Goal: Information Seeking & Learning: Learn about a topic

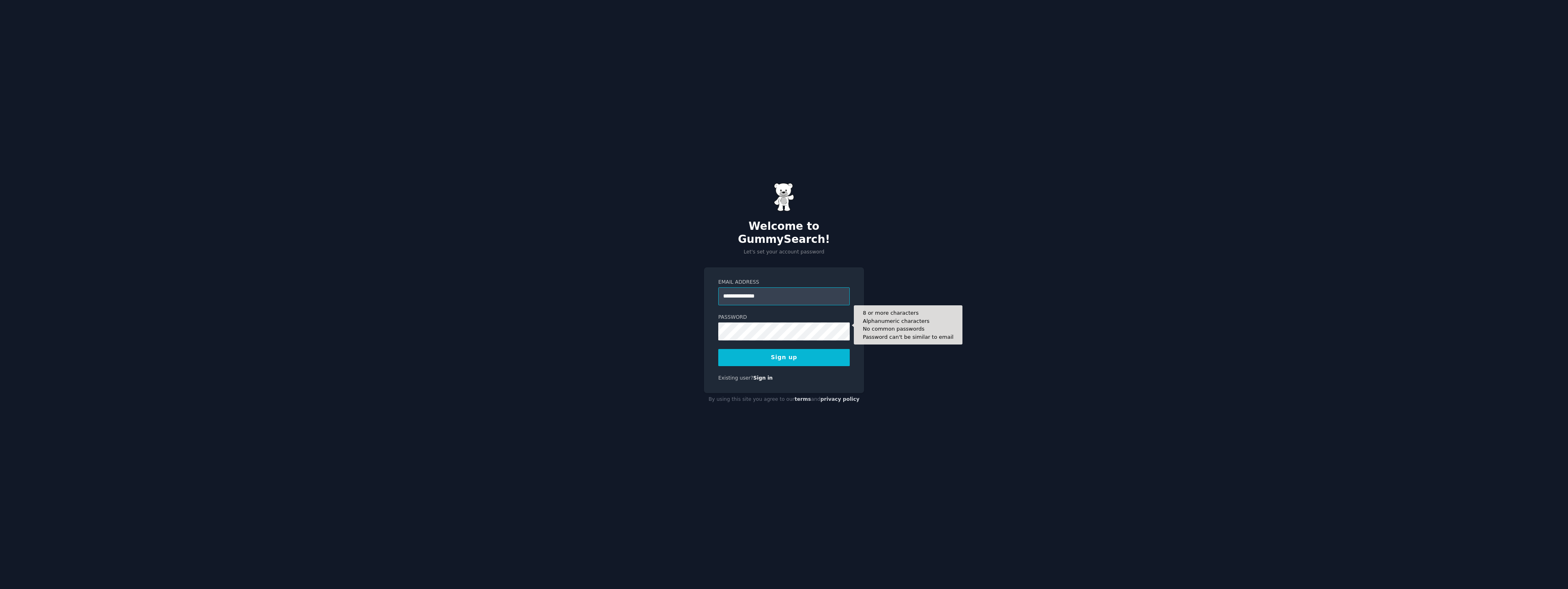
type input "**********"
click at [719, 340] on div at bounding box center [719, 340] width 0 height 0
click at [784, 351] on button "Sign up" at bounding box center [784, 357] width 132 height 17
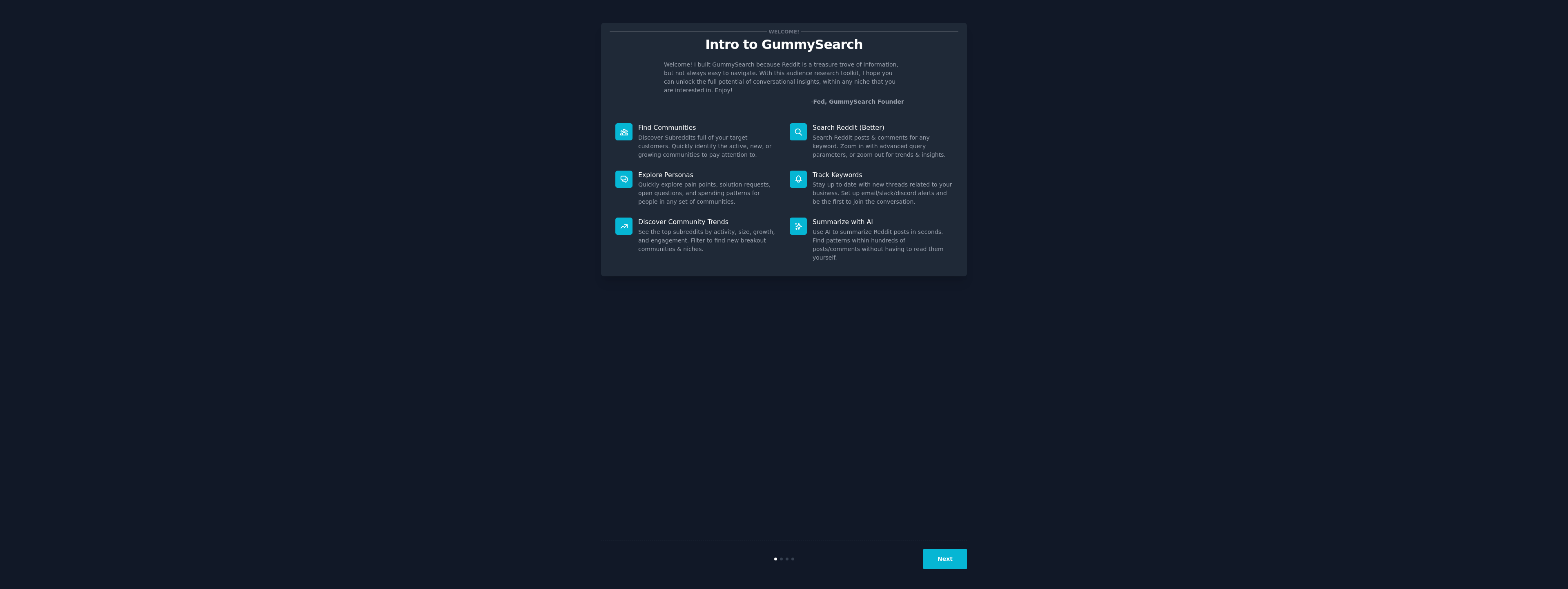
click at [938, 559] on button "Next" at bounding box center [945, 558] width 44 height 20
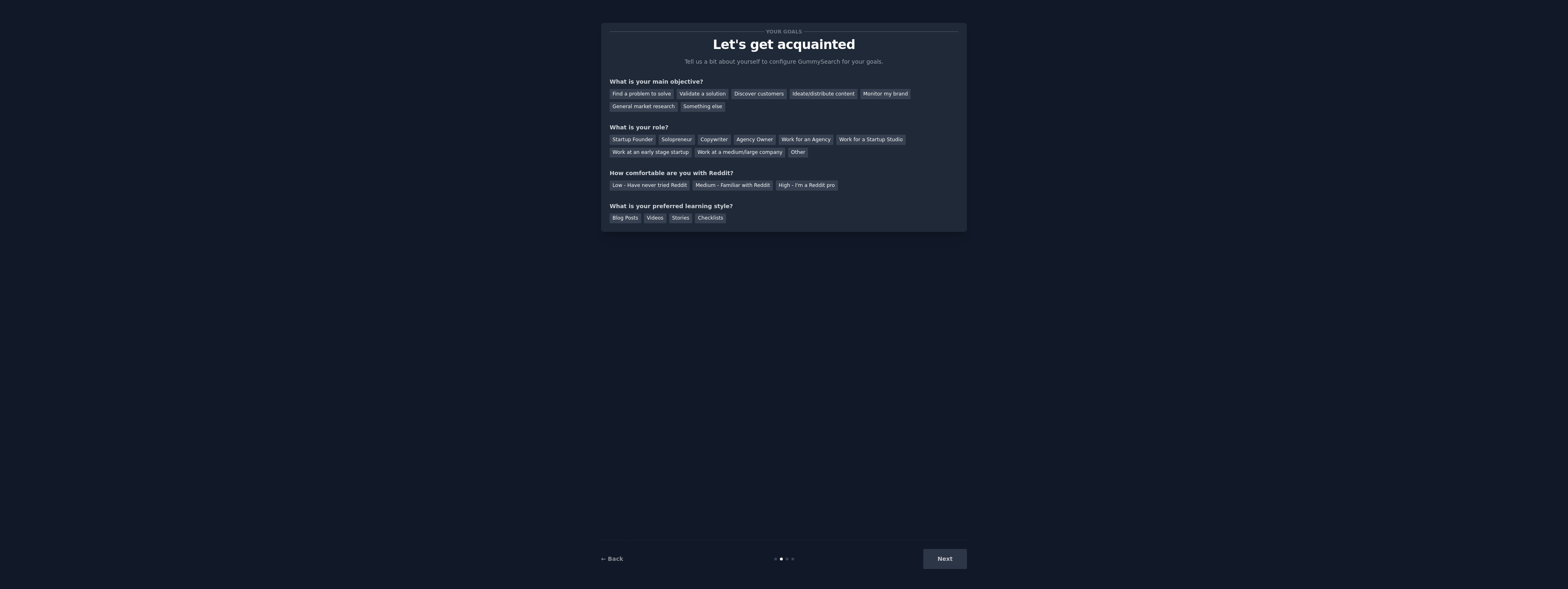
click at [943, 553] on div "Next" at bounding box center [905, 558] width 122 height 20
click at [948, 559] on div "Next" at bounding box center [905, 558] width 122 height 20
click at [953, 565] on div "Next" at bounding box center [905, 558] width 122 height 20
click at [941, 557] on div "Next" at bounding box center [905, 558] width 122 height 20
click at [790, 94] on div "Ideate/distribute content" at bounding box center [824, 94] width 68 height 11
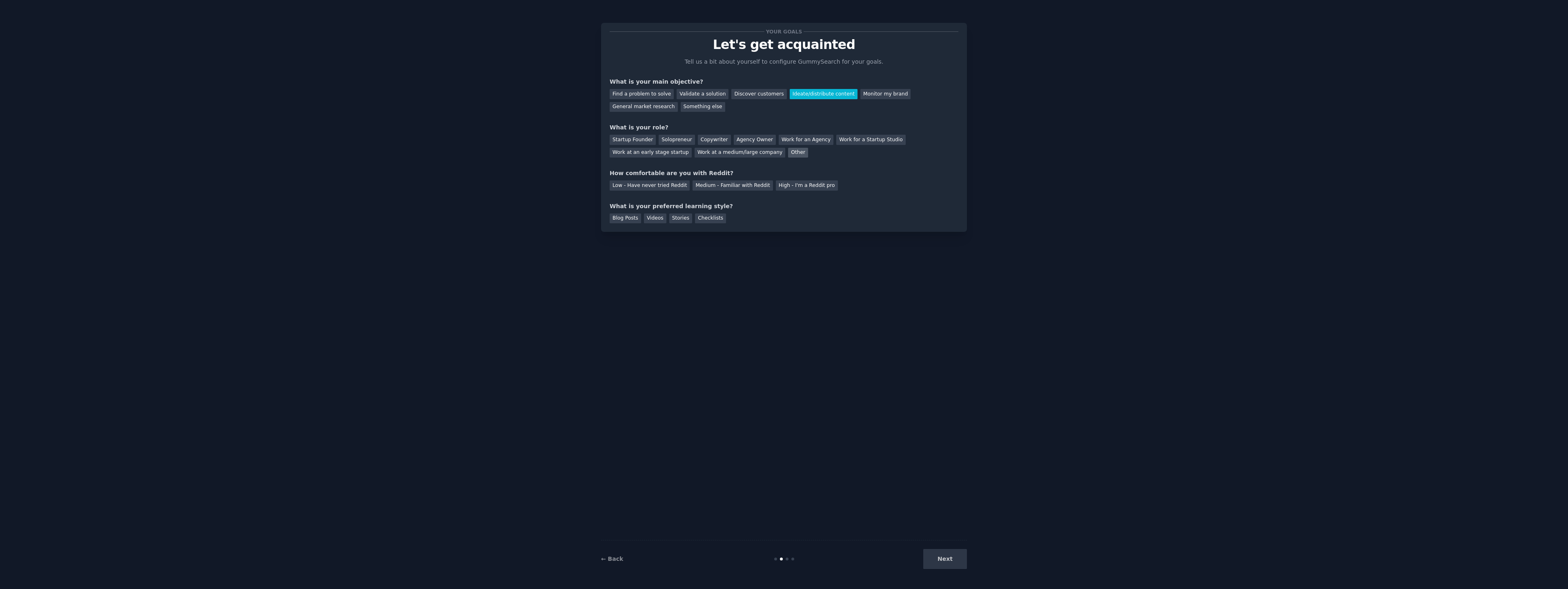
click at [789, 152] on div "Other" at bounding box center [798, 153] width 20 height 11
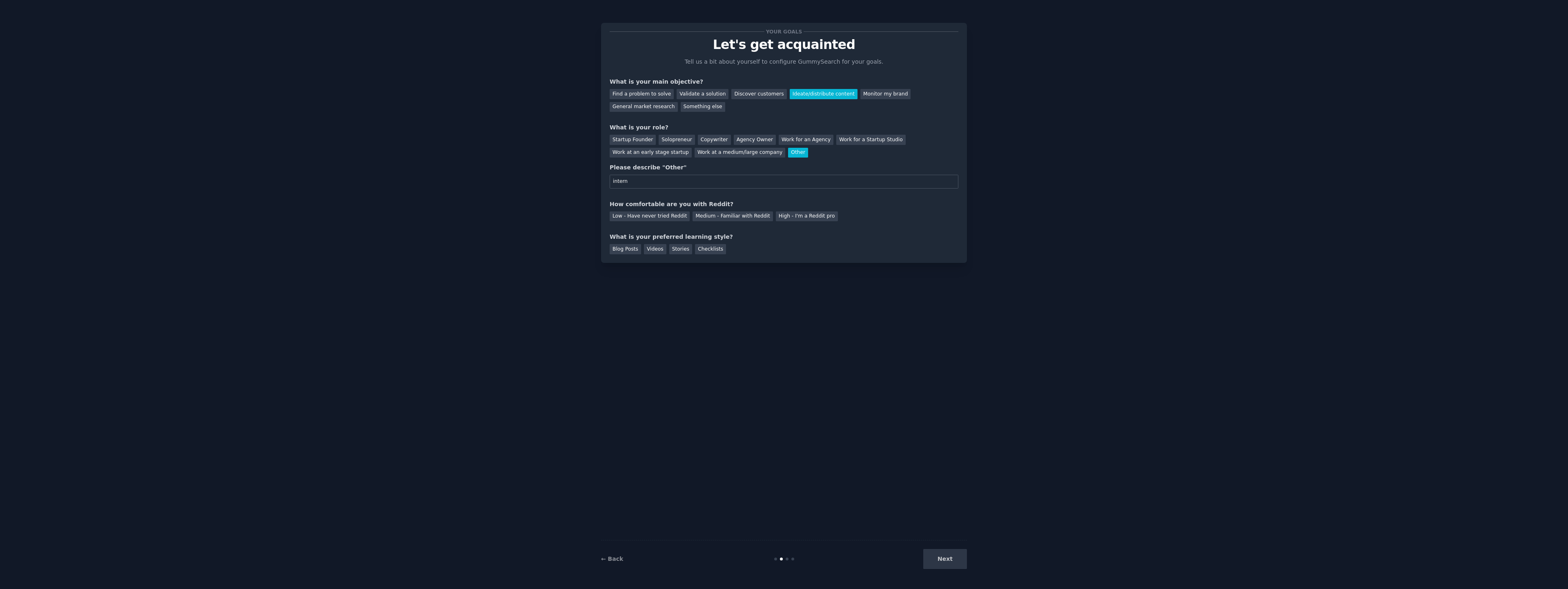
type input "intern"
click at [630, 303] on div "Your goals Let's get acquainted Tell us a bit about yourself to configure Gummy…" at bounding box center [784, 294] width 366 height 566
click at [744, 217] on div "Medium - Familiar with Reddit" at bounding box center [732, 217] width 80 height 11
click at [629, 249] on div "Blog Posts" at bounding box center [625, 249] width 32 height 11
click at [951, 560] on button "Next" at bounding box center [945, 558] width 44 height 20
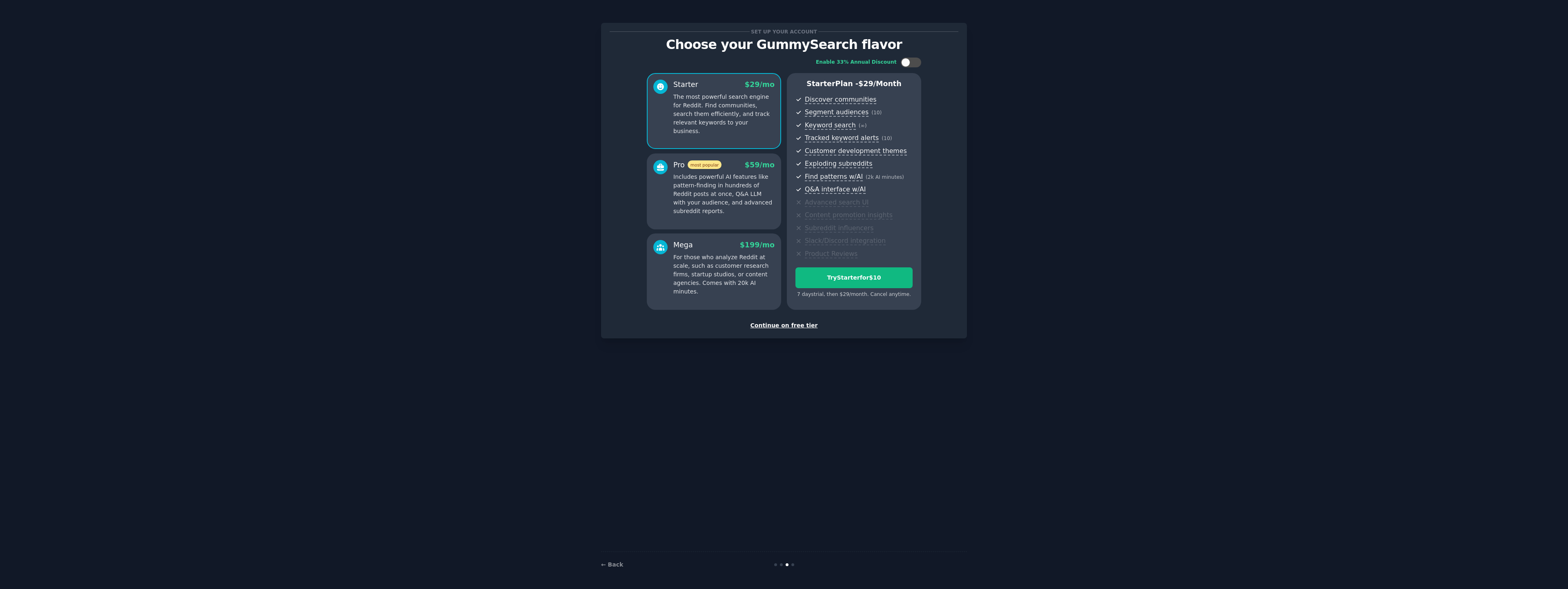
click at [793, 325] on div "Continue on free tier" at bounding box center [783, 326] width 348 height 9
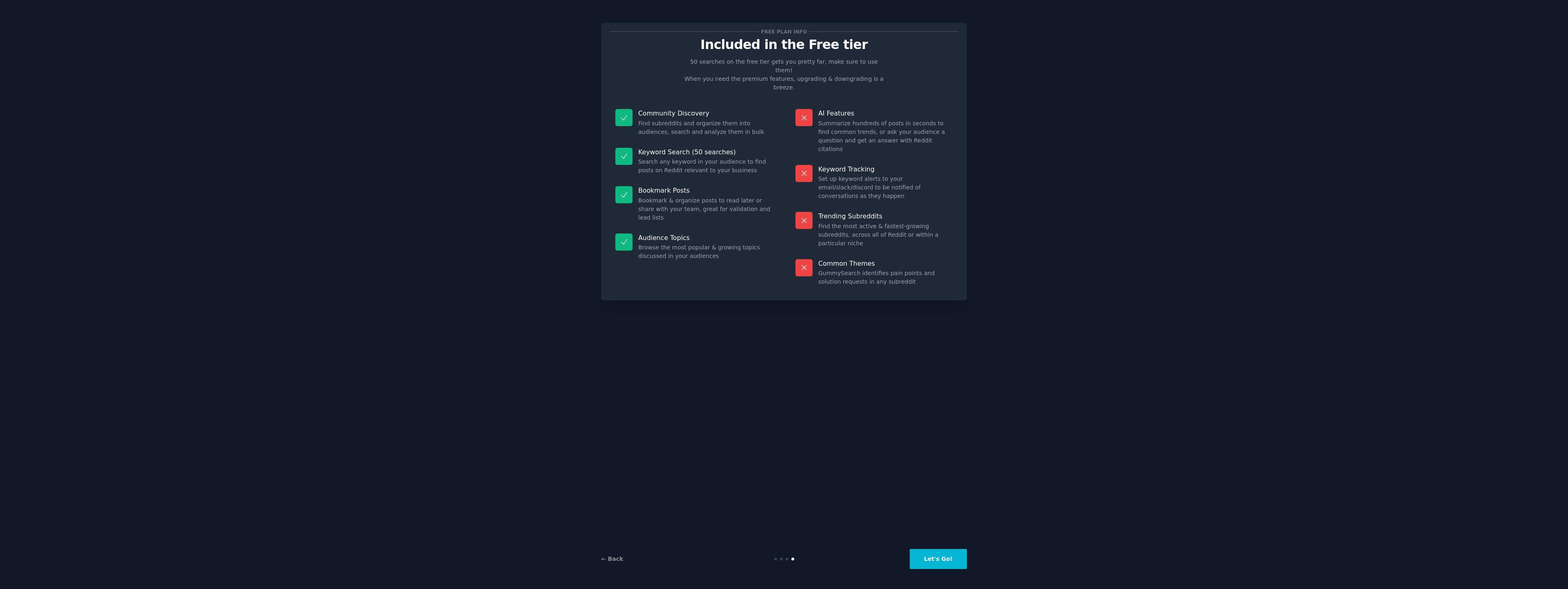
click at [941, 549] on button "Let's Go!" at bounding box center [938, 558] width 57 height 20
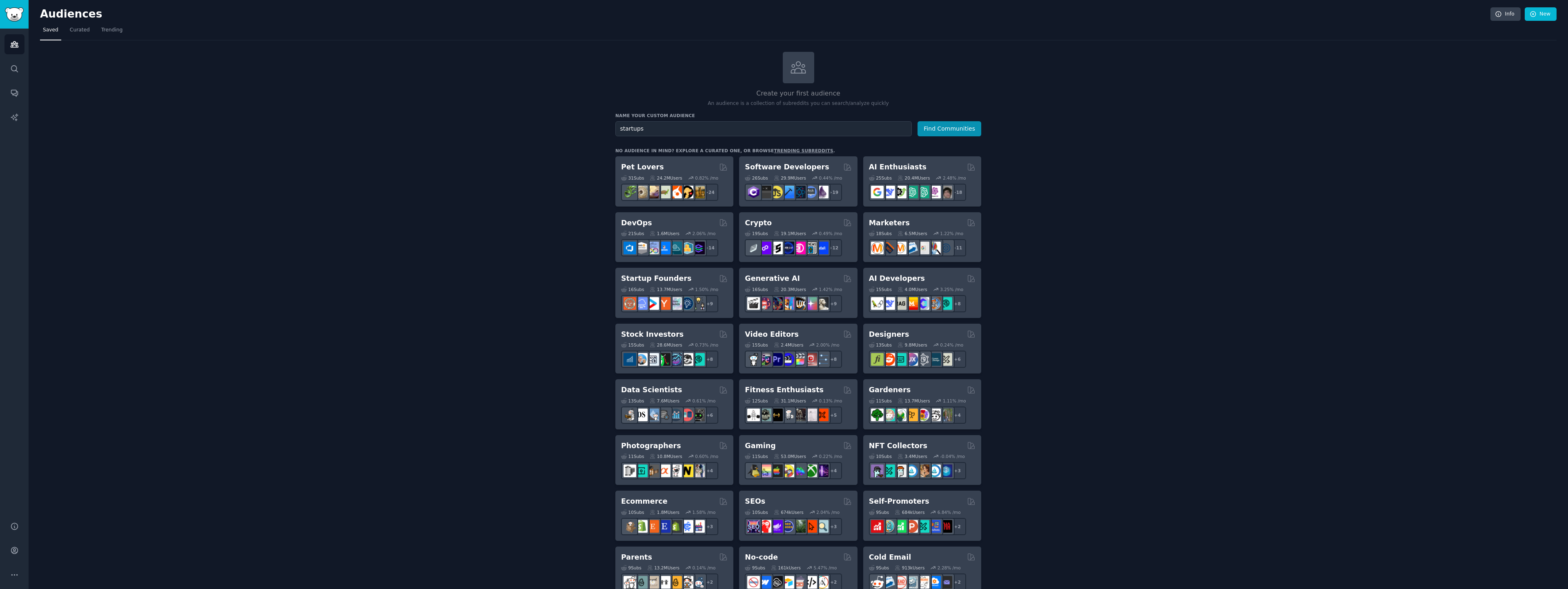
type input "startups"
click at [917, 121] on button "Find Communities" at bounding box center [949, 128] width 64 height 15
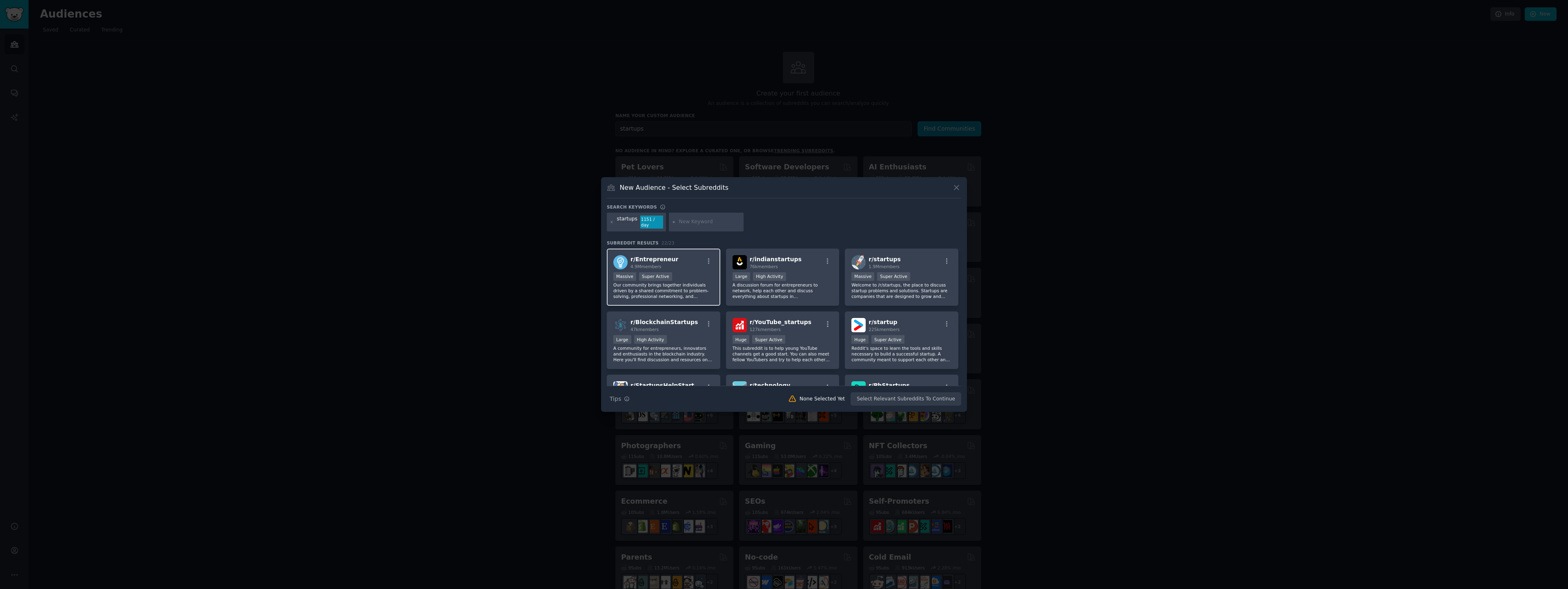
click at [701, 282] on p "Our community brings together individuals driven by a shared commitment to prob…" at bounding box center [664, 290] width 100 height 17
click at [924, 274] on div "Massive Super Active" at bounding box center [901, 277] width 100 height 11
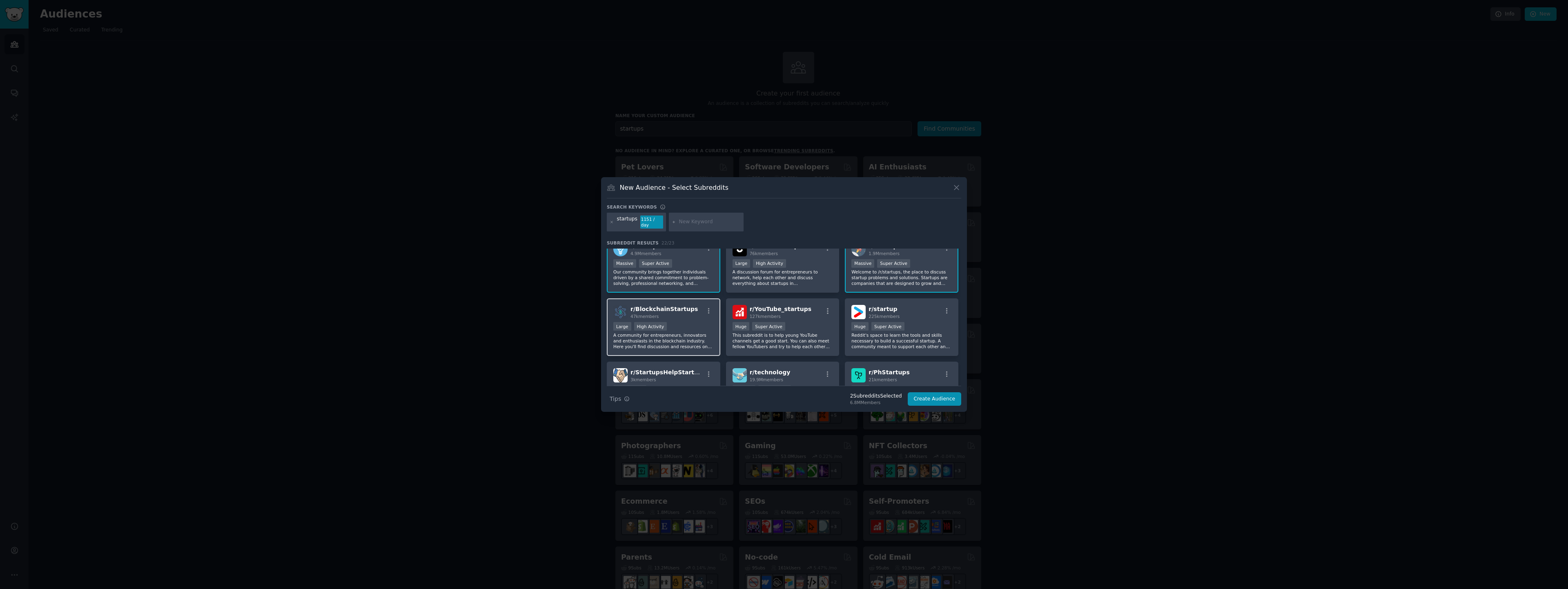
scroll to position [14, 0]
click at [904, 339] on p "Reddit's space to learn the tools and skills necessary to build a successful st…" at bounding box center [901, 340] width 100 height 17
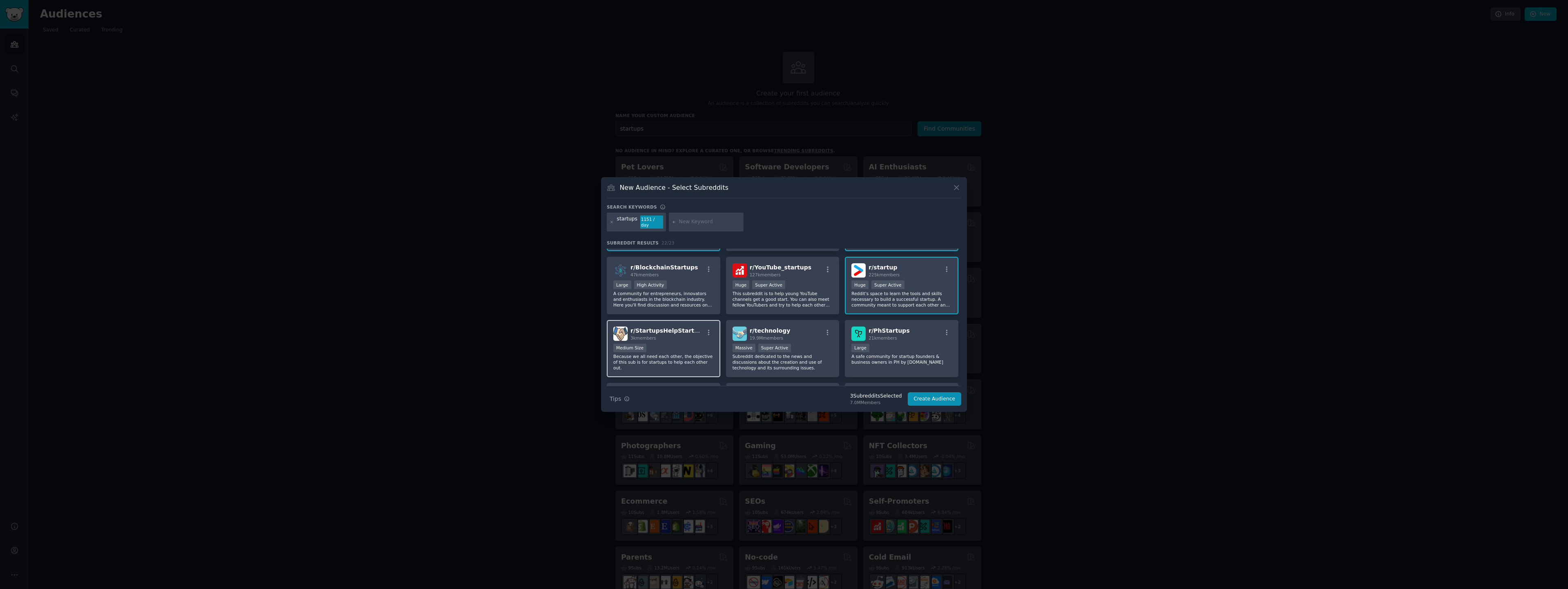
scroll to position [63, 0]
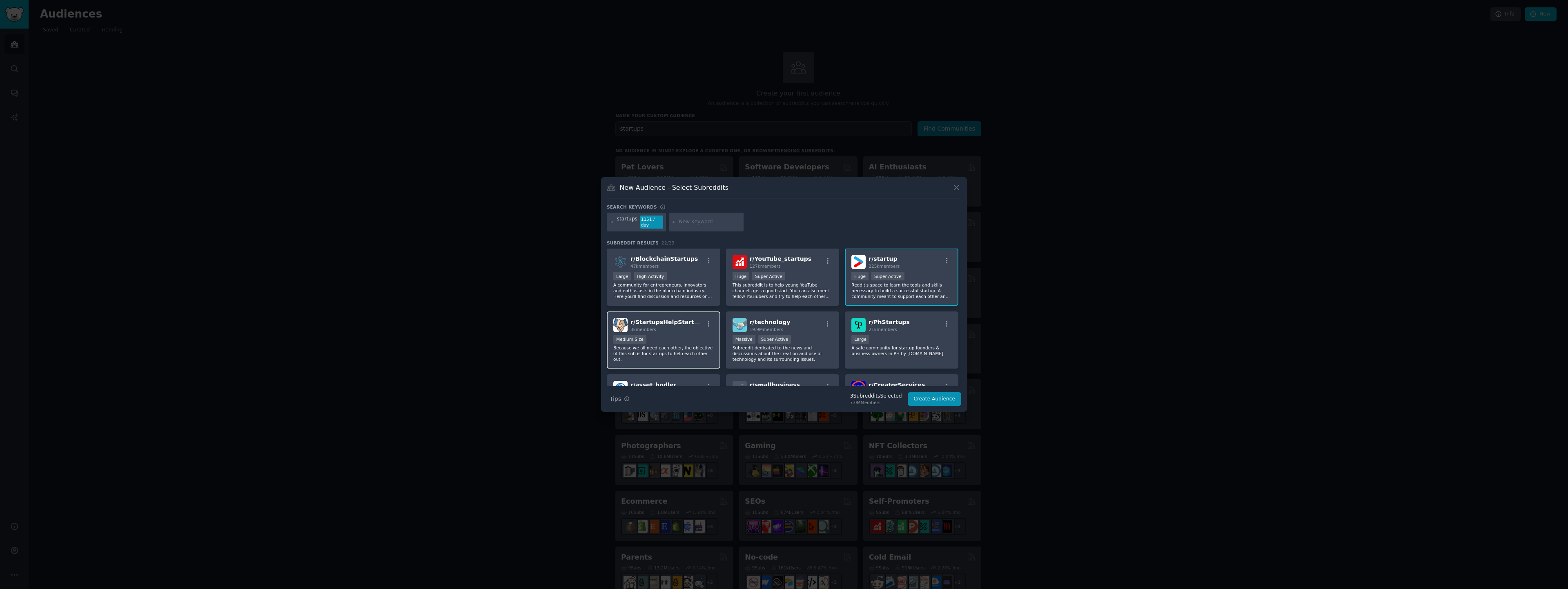
click at [695, 345] on p "Because we all need each other, the objective of this sub is for startups to he…" at bounding box center [664, 353] width 100 height 17
click at [803, 355] on p "Subreddit dedicated to the news and discussions about the creation and use of t…" at bounding box center [782, 353] width 100 height 17
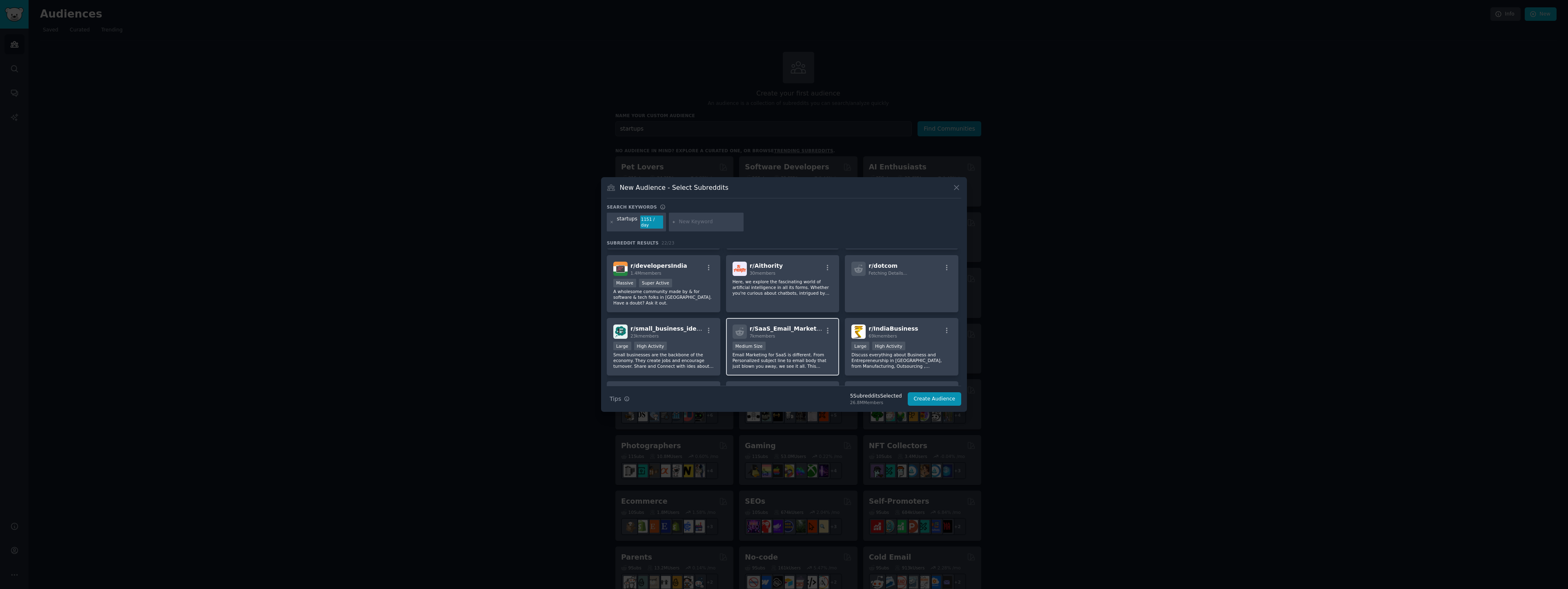
scroll to position [250, 0]
click at [811, 348] on p "Email Marketing for SaaS is different. From Personalized subject line to email …" at bounding box center [782, 356] width 100 height 17
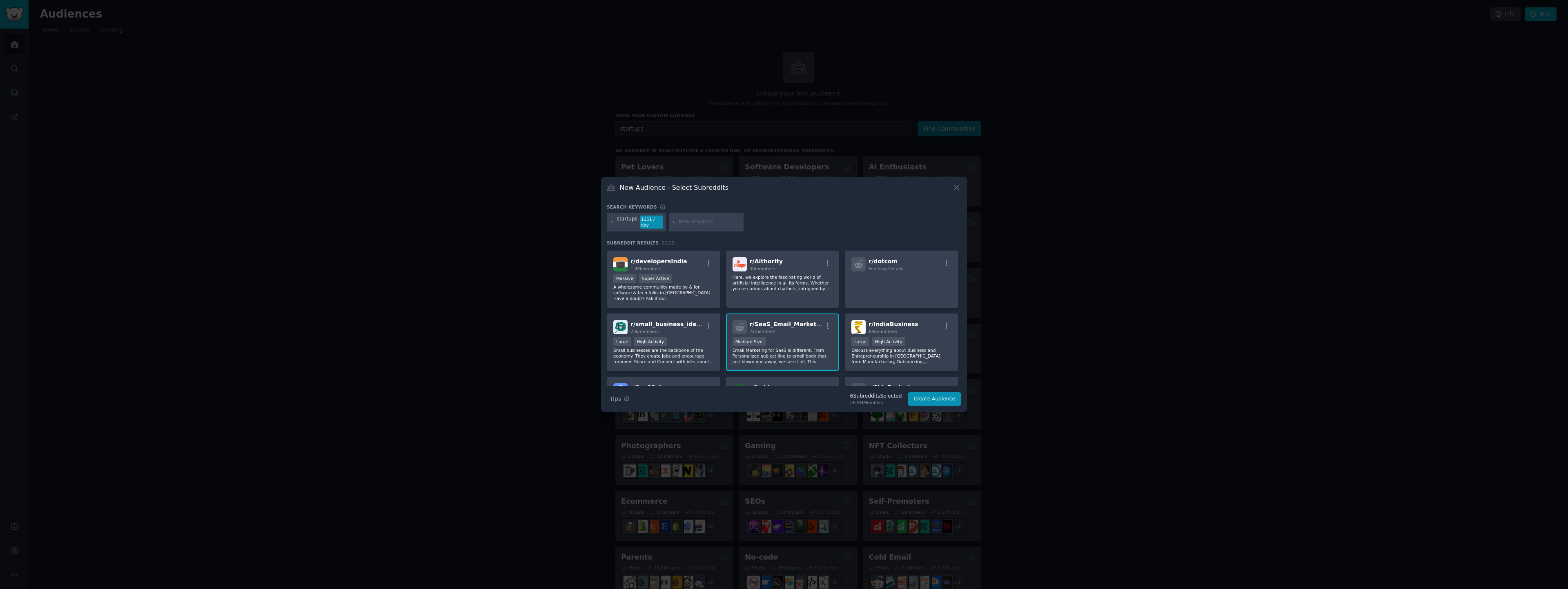
click at [764, 353] on p "Email Marketing for SaaS is different. From Personalized subject line to email …" at bounding box center [782, 356] width 100 height 17
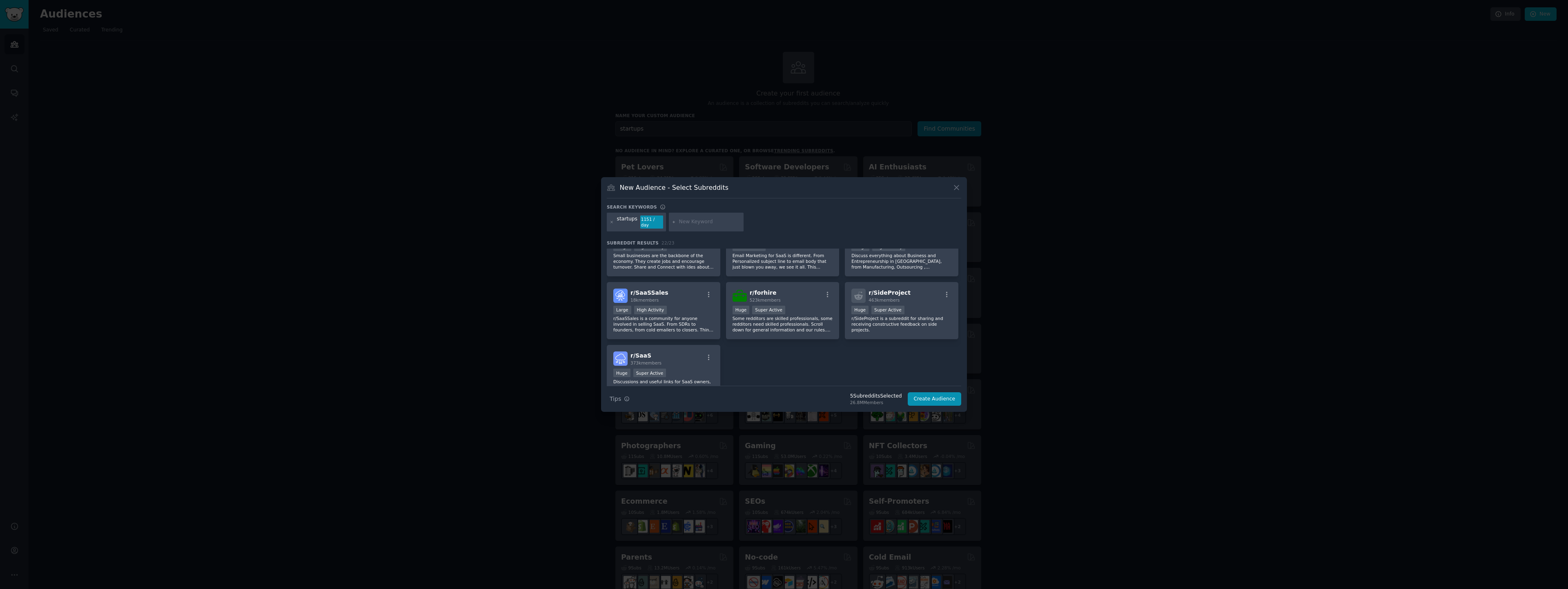
scroll to position [358, 0]
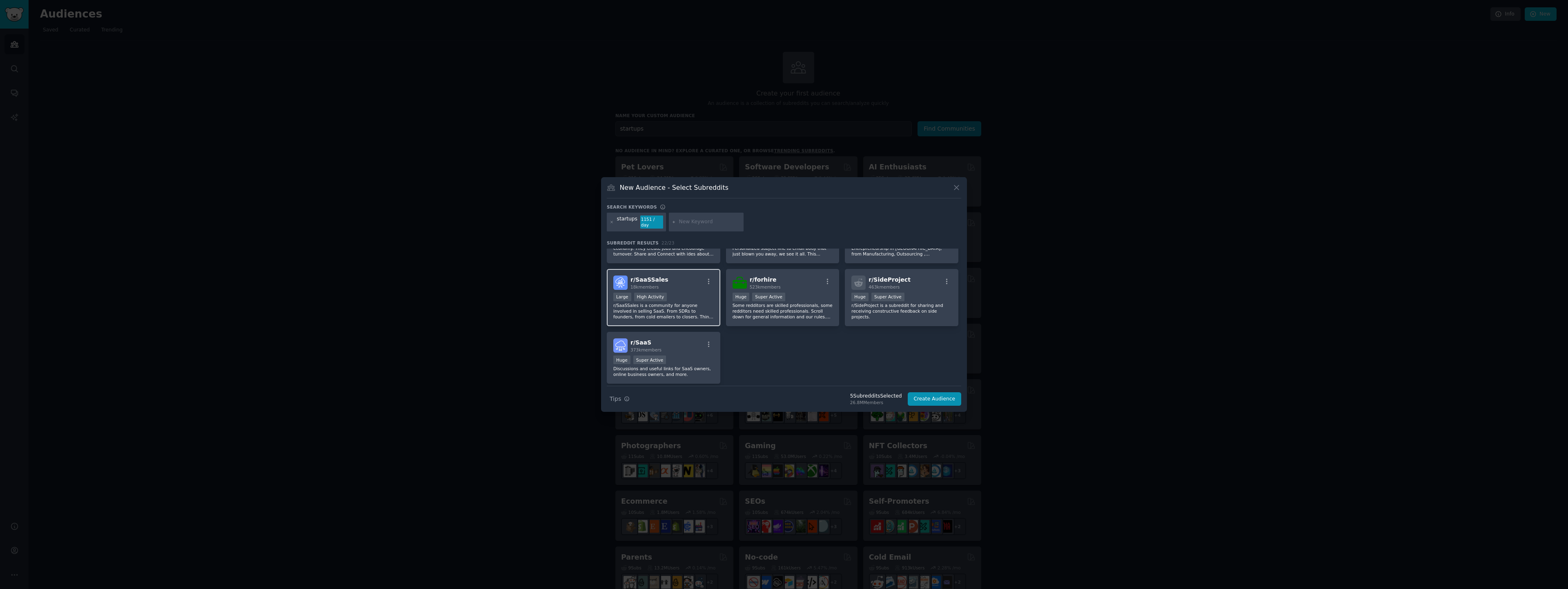
click at [694, 305] on p "r/SaaSSales is a community for anyone involved in selling SaaS. From SDRs to fo…" at bounding box center [664, 310] width 100 height 17
click at [690, 347] on div "r/ SaaS 373k members" at bounding box center [664, 346] width 100 height 15
click at [934, 395] on button "Create Audience" at bounding box center [934, 398] width 54 height 14
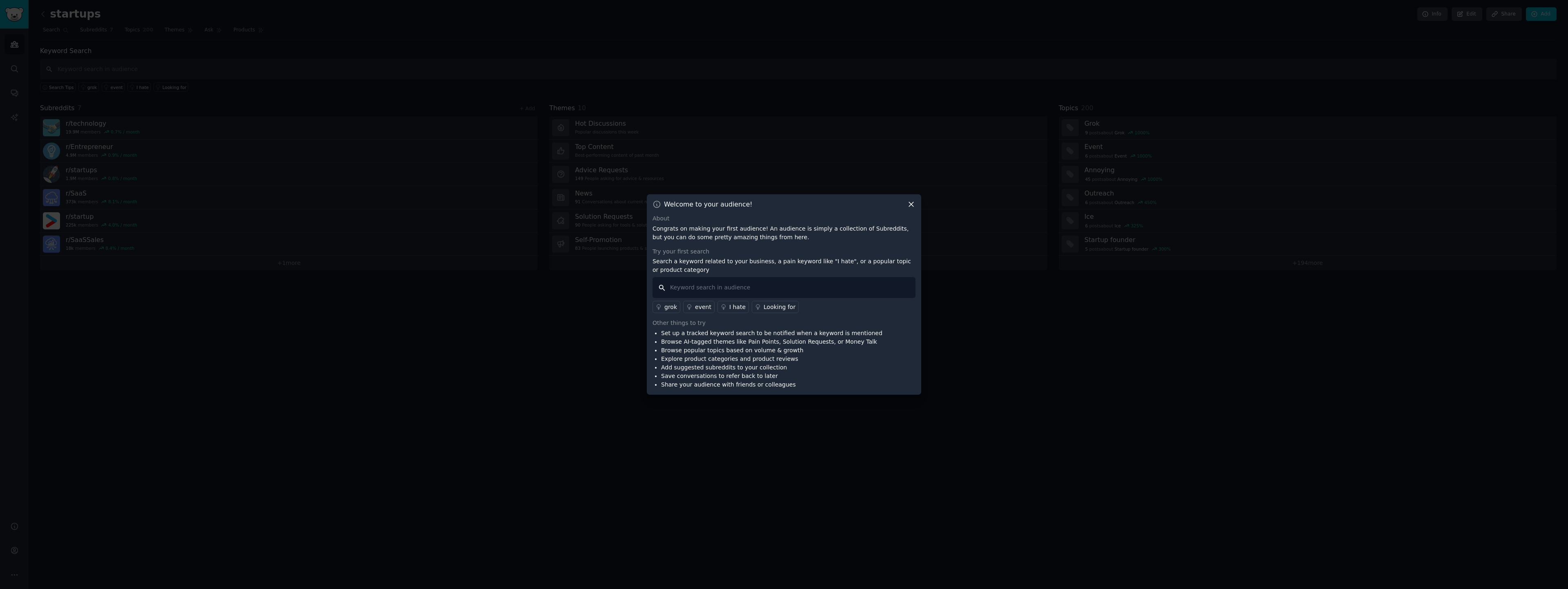
click at [702, 286] on input "text" at bounding box center [783, 288] width 263 height 21
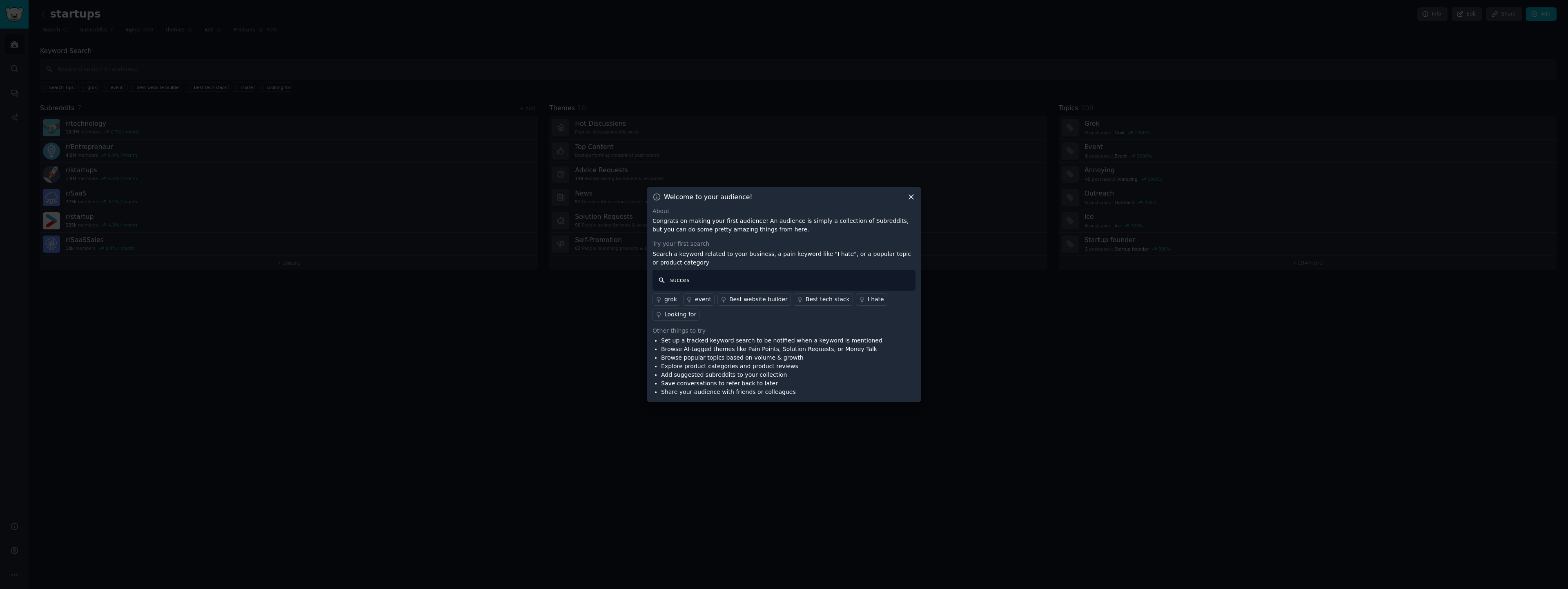
type input "success"
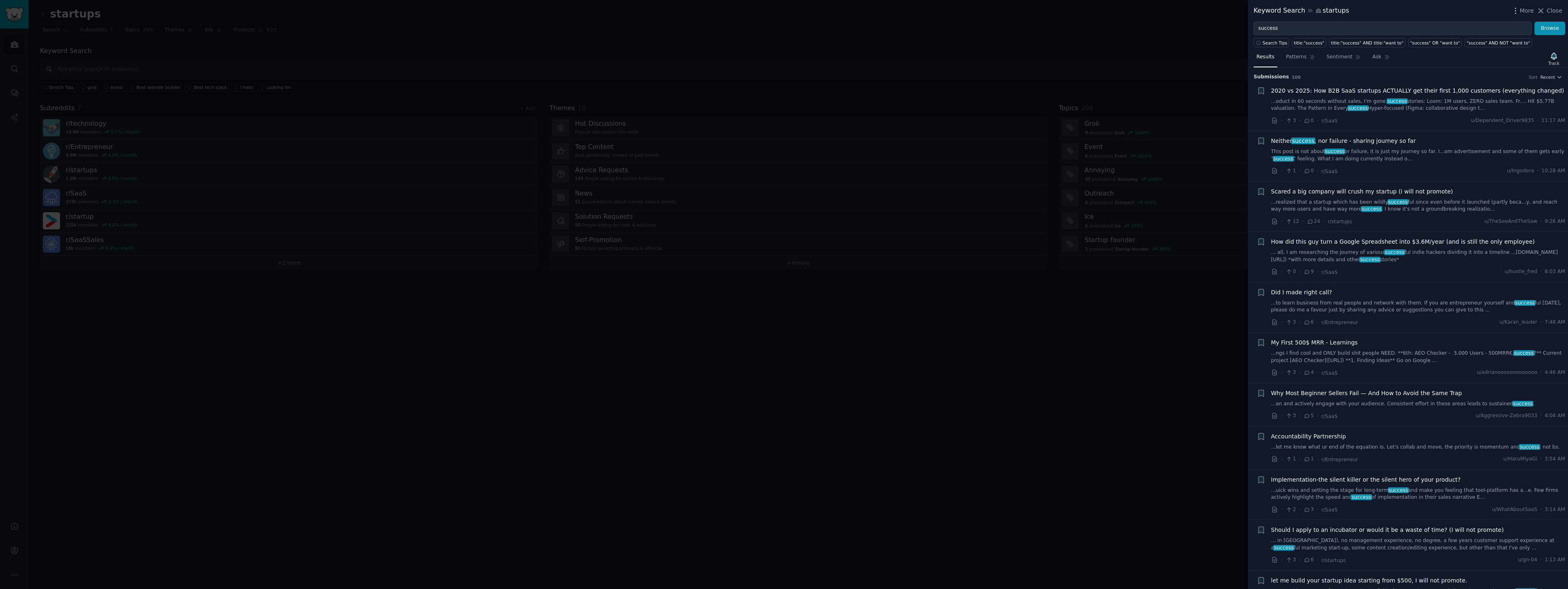
click at [1486, 89] on span "2020 vs 2025: How B2B SaaS startups ACTUALLY get their first 1,000 customers (e…" at bounding box center [1418, 90] width 293 height 9
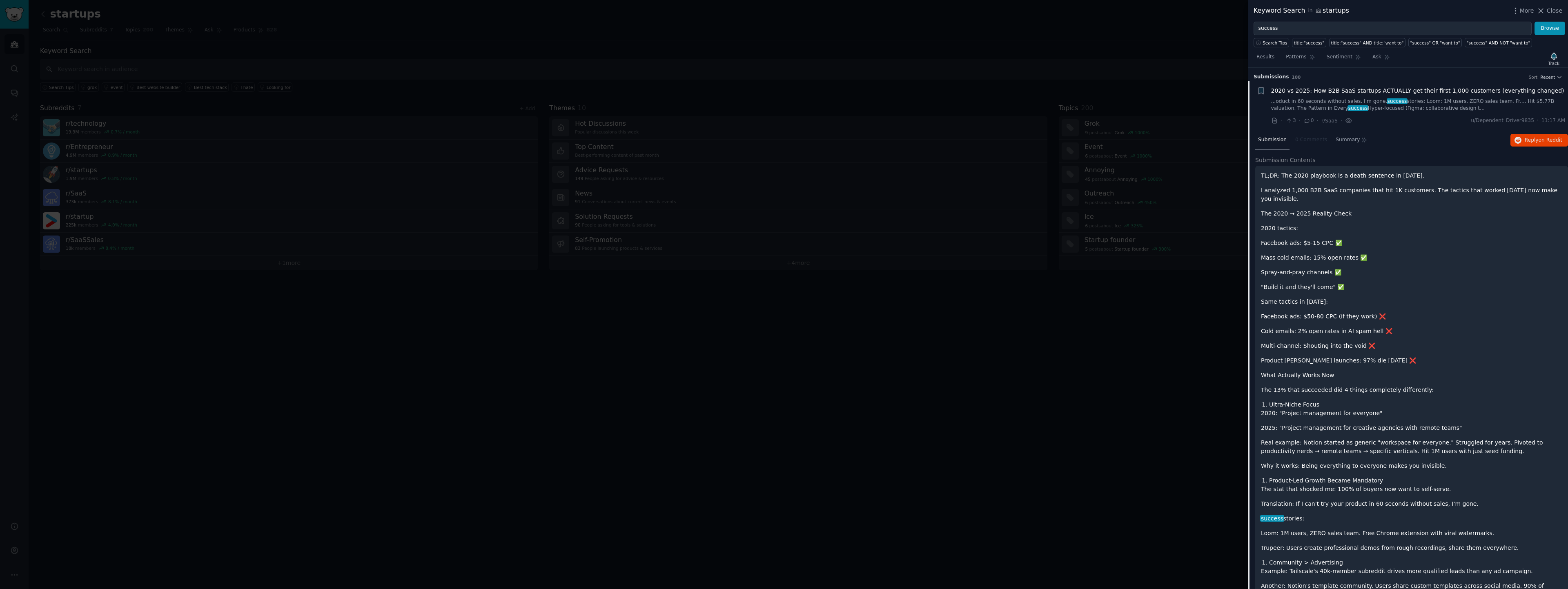
scroll to position [13, 0]
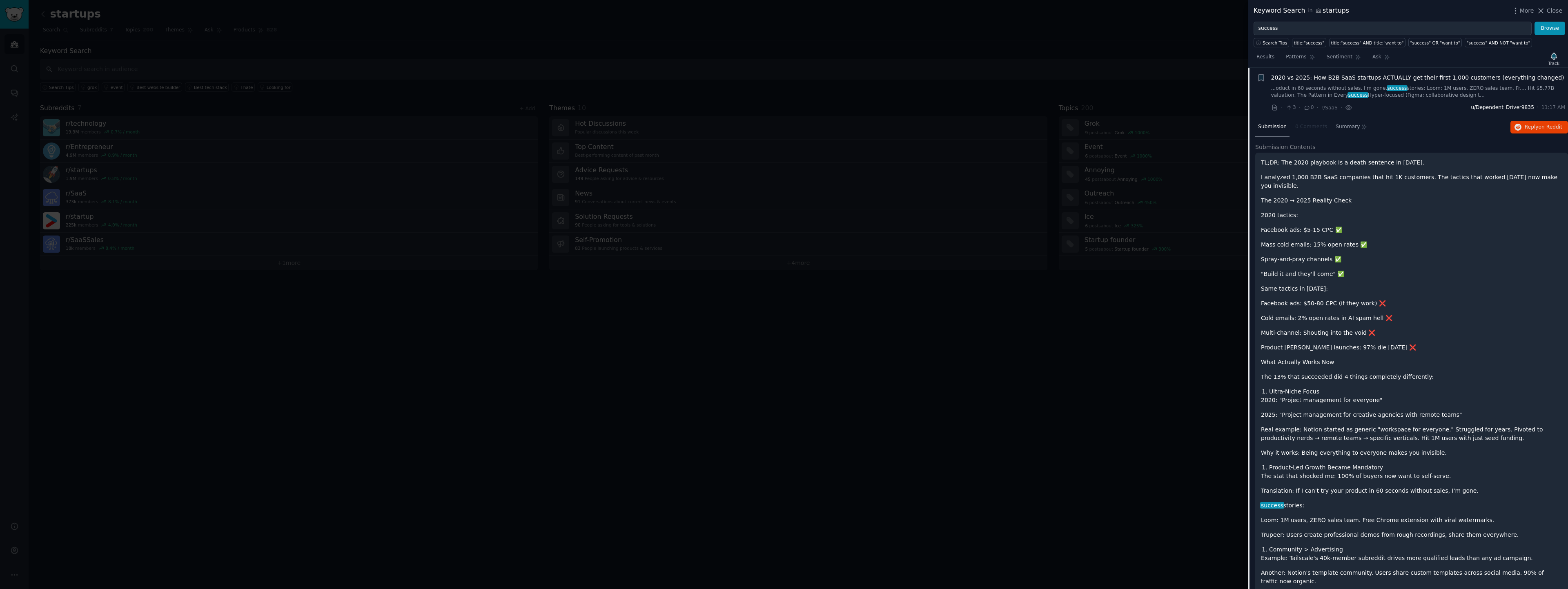
click at [1513, 107] on span "u/Dependent_Driver9835" at bounding box center [1503, 107] width 63 height 7
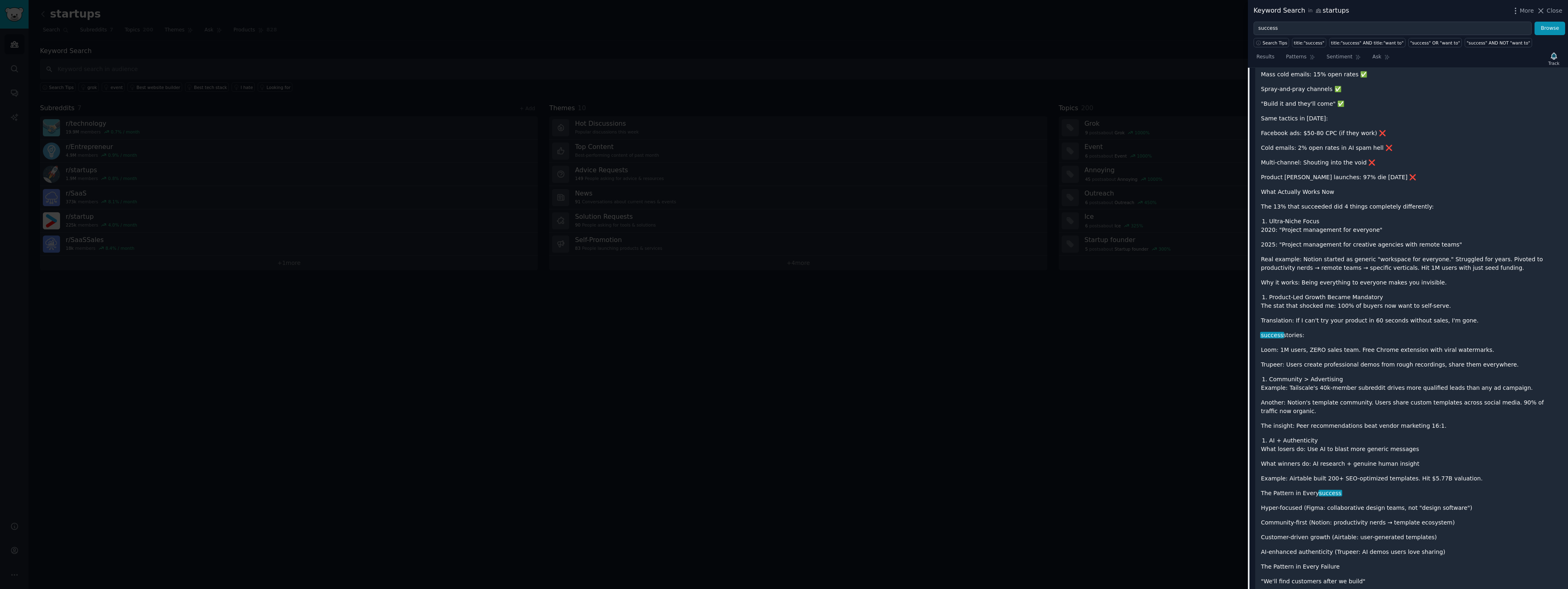
scroll to position [0, 0]
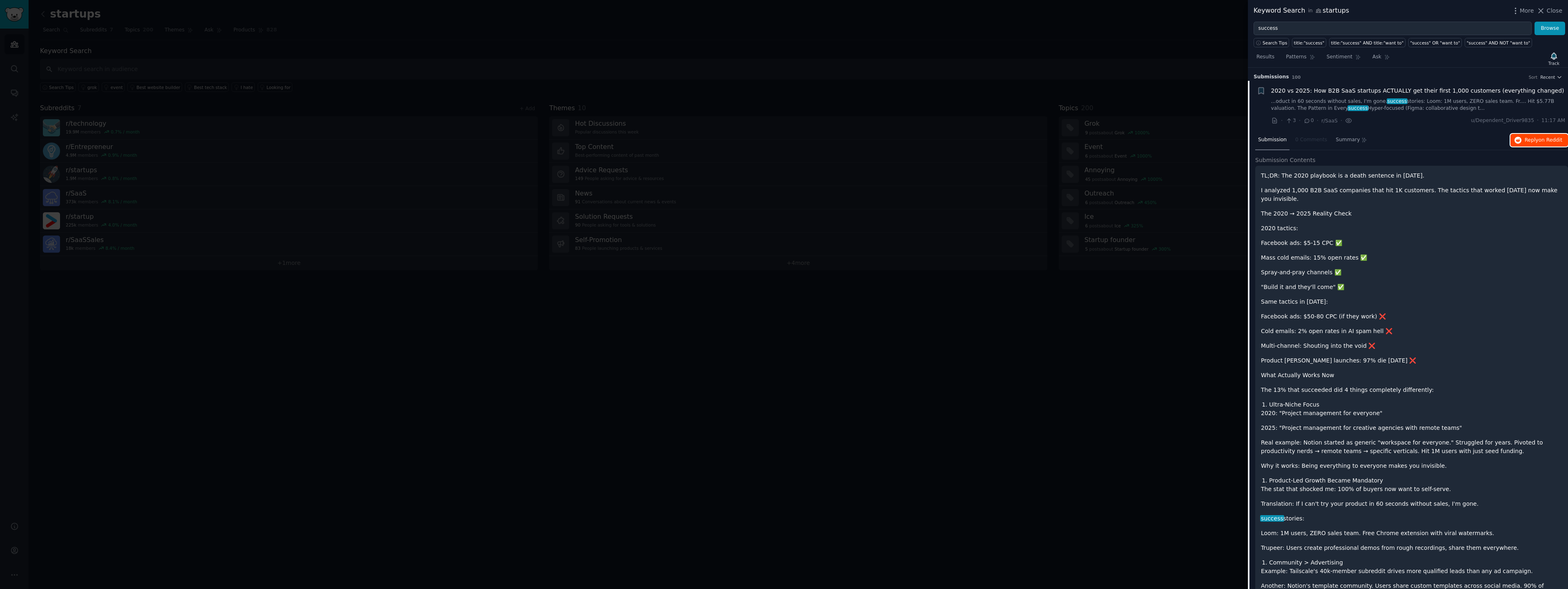
click at [1528, 141] on span "Reply on Reddit" at bounding box center [1543, 140] width 37 height 7
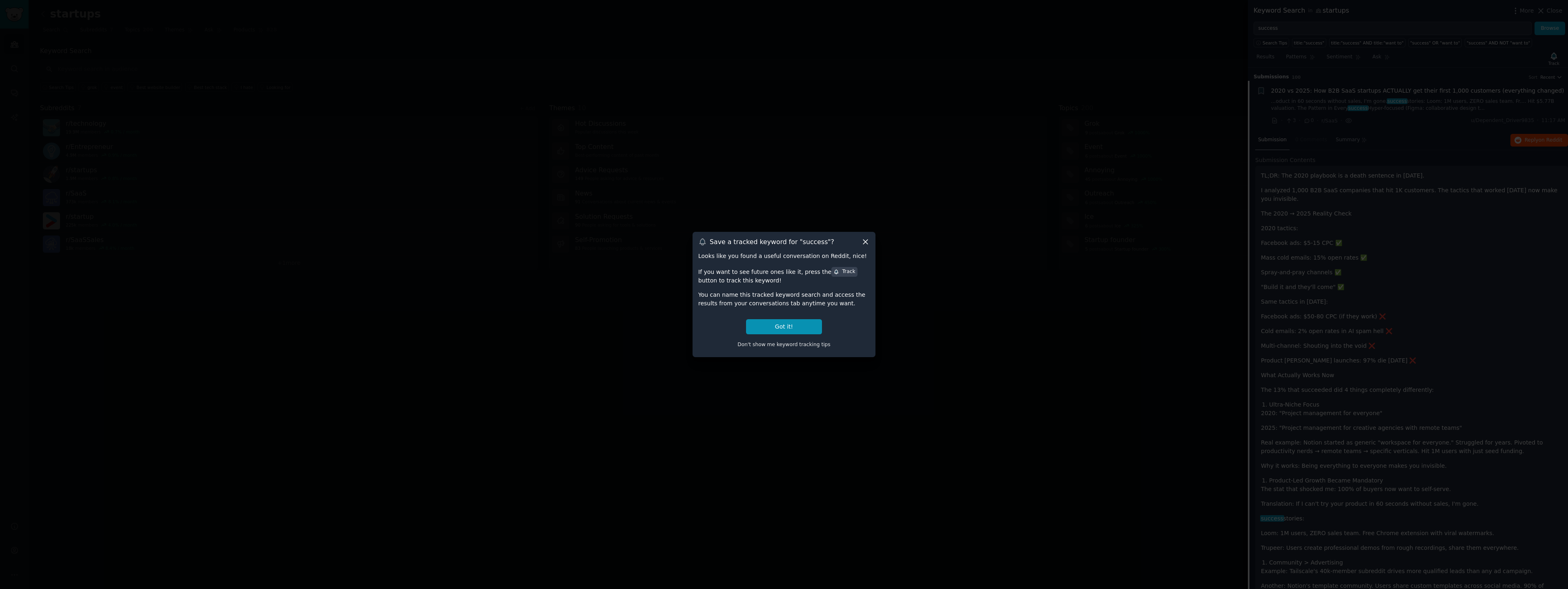
click at [866, 241] on icon at bounding box center [866, 242] width 5 height 5
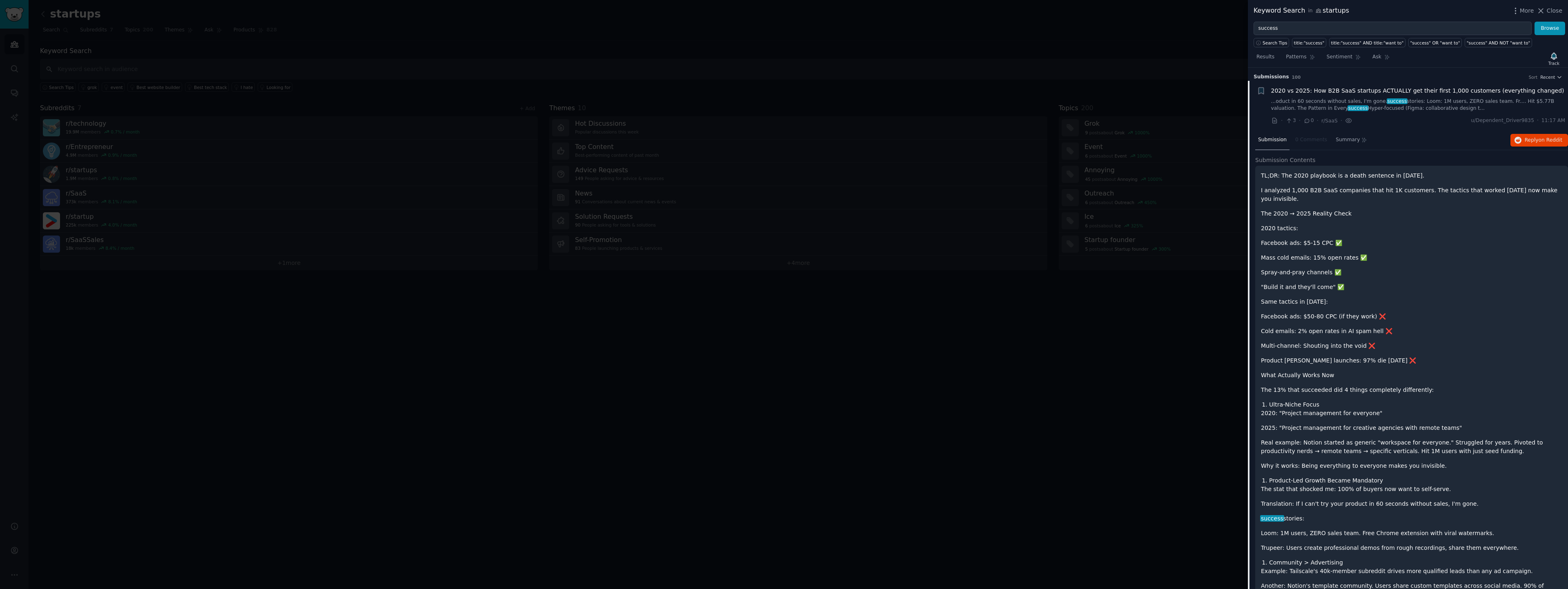
click at [1297, 96] on div "2020 vs 2025: How B2B SaaS startups ACTUALLY get their first 1,000 customers (e…" at bounding box center [1418, 99] width 294 height 26
drag, startPoint x: 1273, startPoint y: 97, endPoint x: 1275, endPoint y: 102, distance: 5.4
click at [1273, 98] on div "2020 vs 2025: How B2B SaaS startups ACTUALLY get their first 1,000 customers (e…" at bounding box center [1418, 99] width 294 height 26
click at [1557, 78] on icon "button" at bounding box center [1559, 77] width 6 height 6
click at [1450, 139] on div "Submission 0 Comments Summary Reply on Reddit" at bounding box center [1411, 141] width 313 height 19
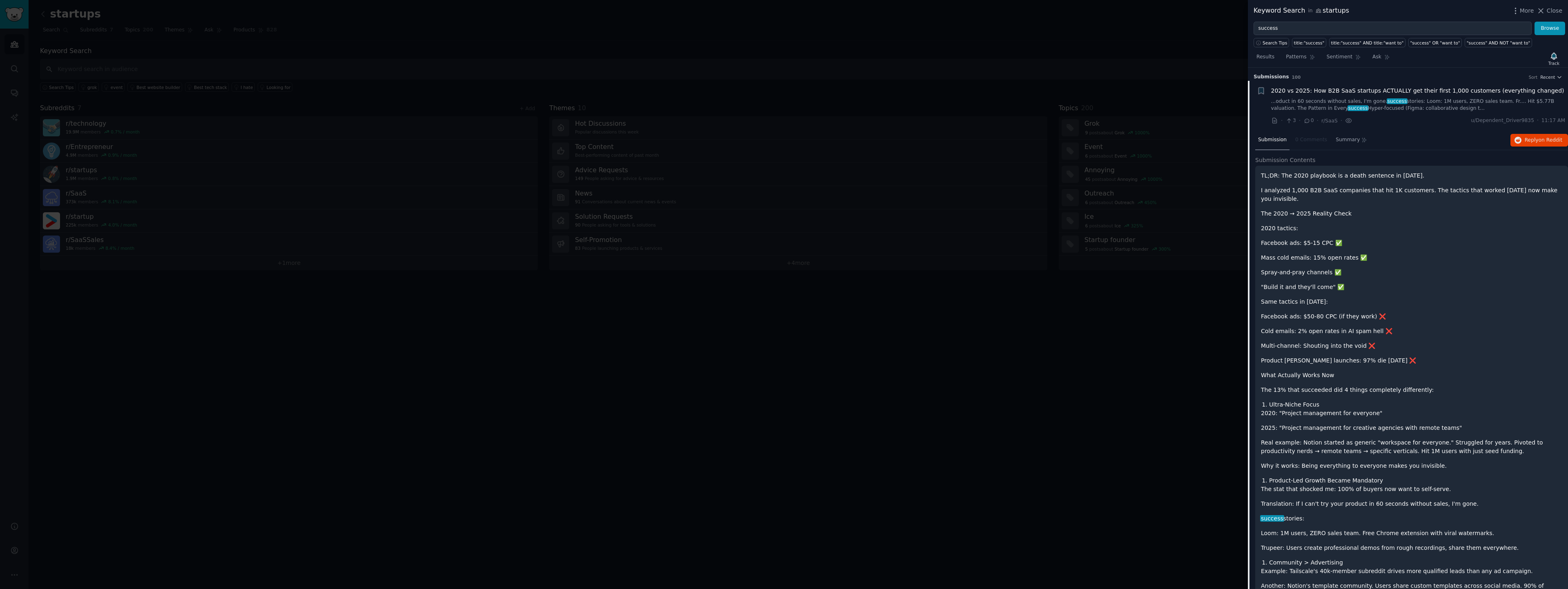
drag, startPoint x: 1149, startPoint y: 58, endPoint x: 1241, endPoint y: 55, distance: 92.0
click at [1149, 58] on div at bounding box center [784, 294] width 1568 height 589
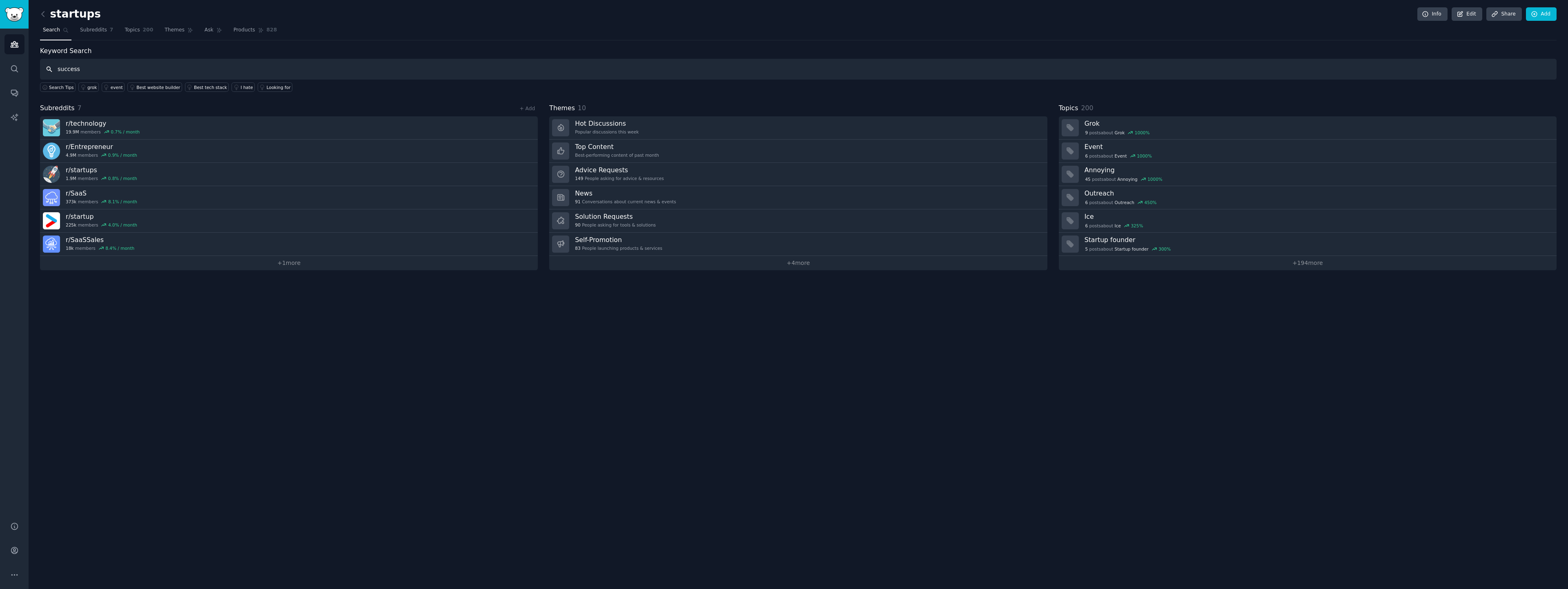
type input "success"
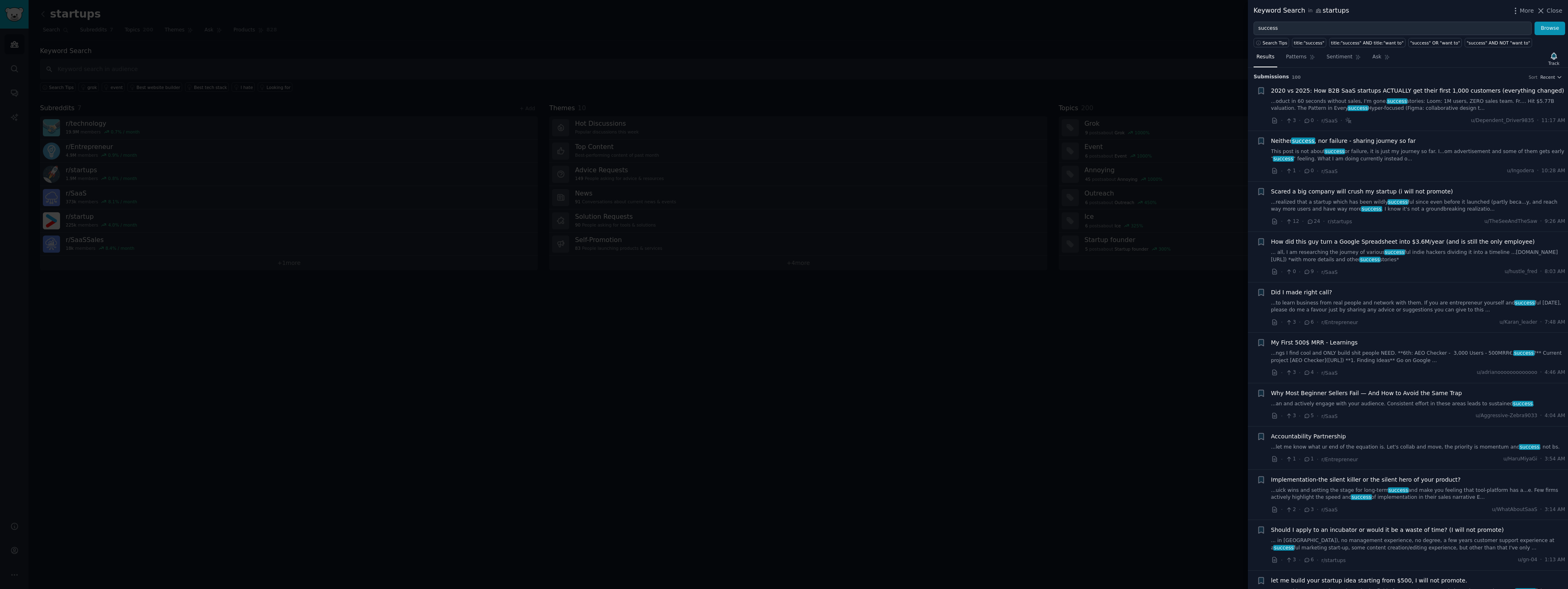
click at [1303, 191] on span "Scared a big company will crush my startup (i will not promote)" at bounding box center [1362, 191] width 182 height 9
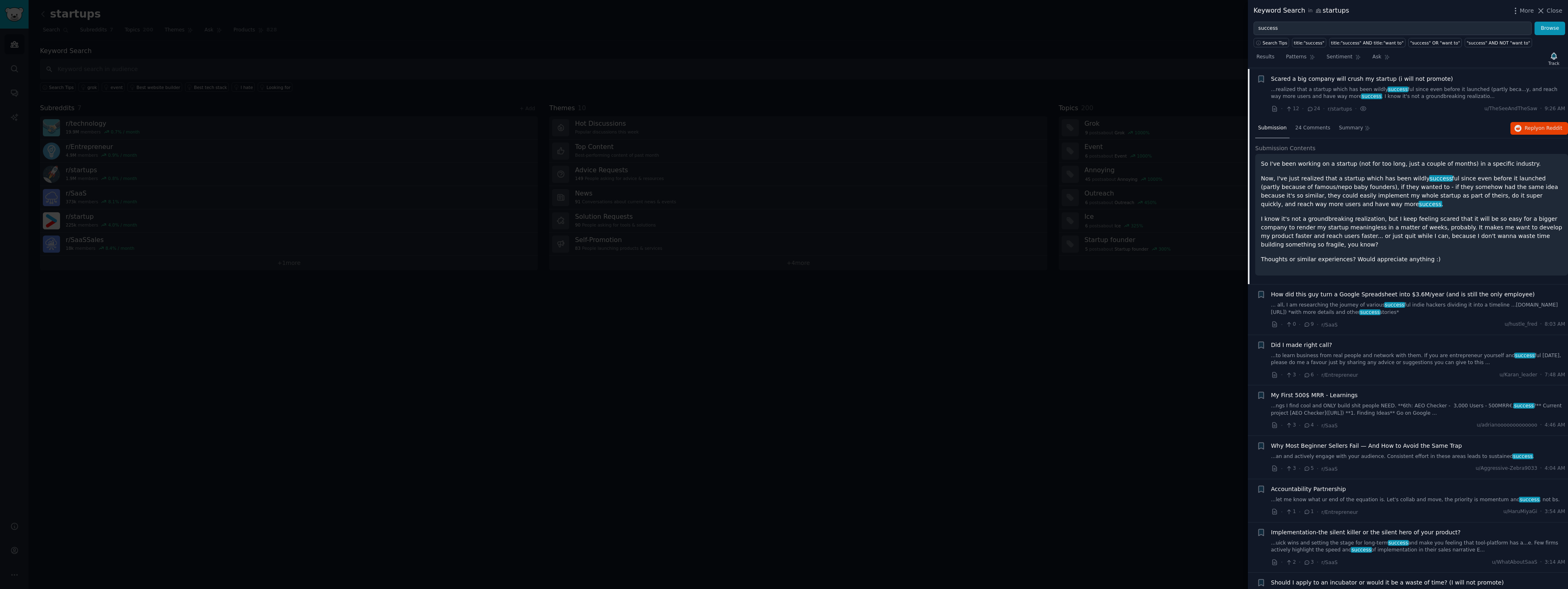
scroll to position [114, 0]
click at [1402, 126] on div "Submission 24 Comments Summary Reply on Reddit" at bounding box center [1411, 127] width 313 height 19
click at [1412, 78] on span "Scared a big company will crush my startup (i will not promote)" at bounding box center [1362, 78] width 182 height 9
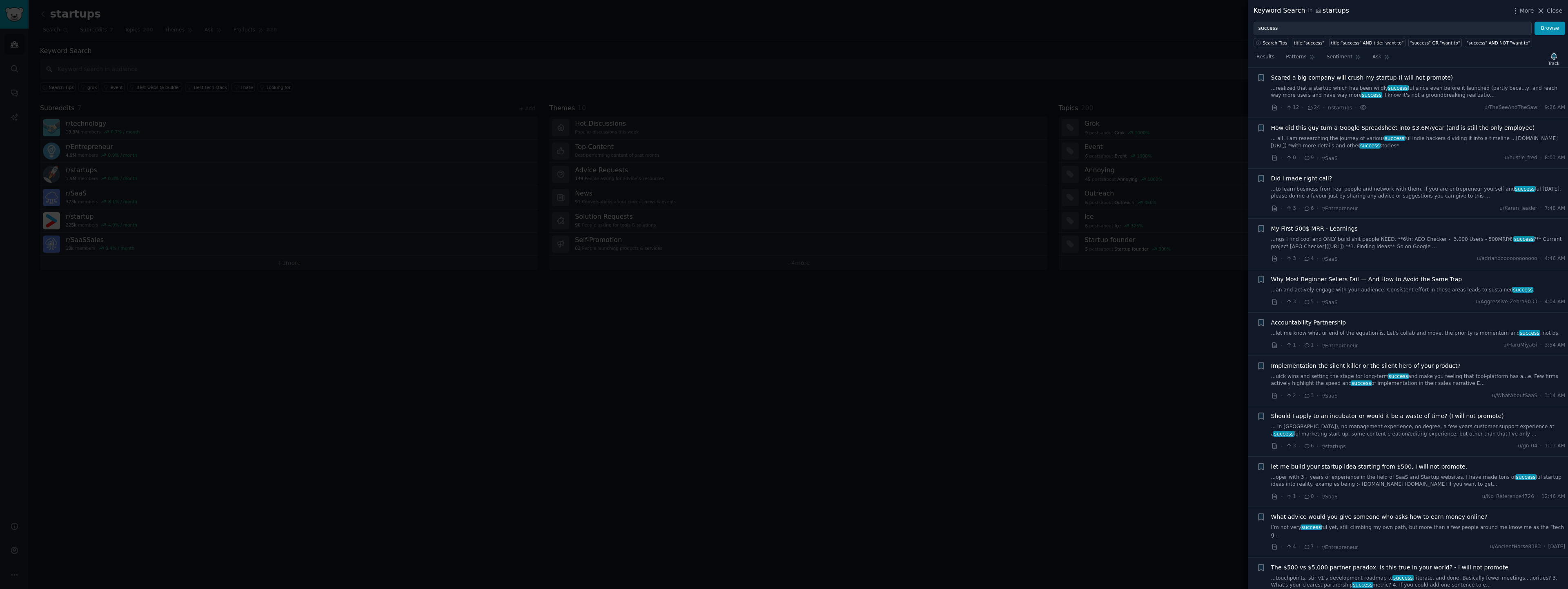
click at [1412, 78] on span "Scared a big company will crush my startup (i will not promote)" at bounding box center [1362, 78] width 182 height 9
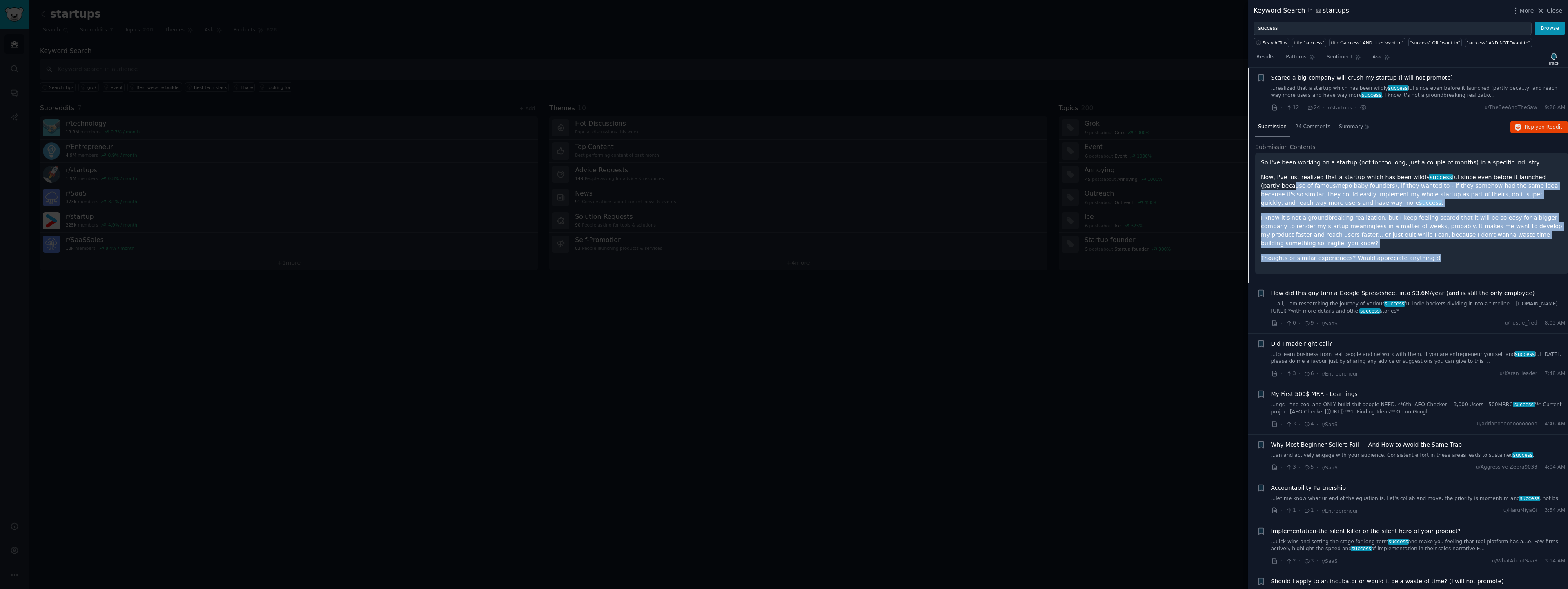
drag, startPoint x: 1439, startPoint y: 263, endPoint x: 1275, endPoint y: 187, distance: 180.8
click at [1275, 187] on div "So I've been working on a startup (not for too long, just a couple of months) i…" at bounding box center [1411, 213] width 313 height 122
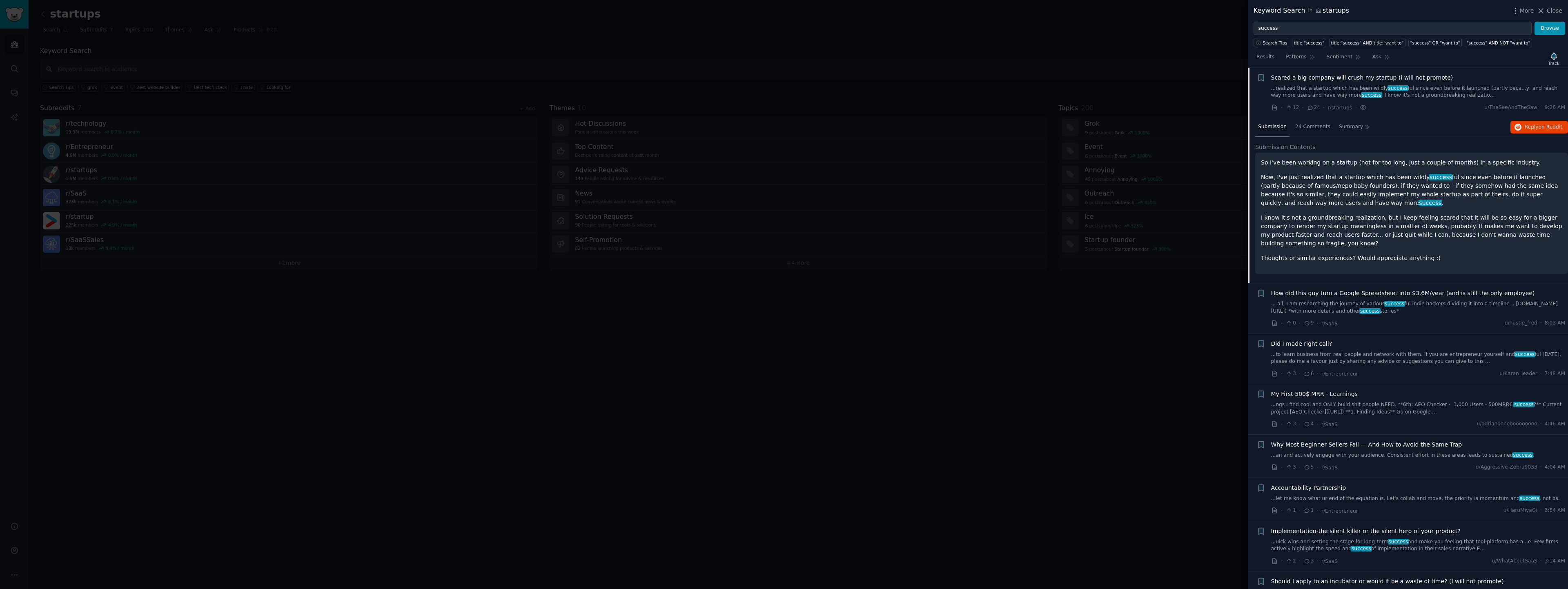
click at [1279, 189] on p "Now, I've just realized that a startup which has been wildly success ful since …" at bounding box center [1411, 190] width 301 height 34
click at [1469, 204] on p "Now, I've just realized that a startup which has been wildly success ful since …" at bounding box center [1411, 190] width 301 height 34
click at [1528, 127] on span "Reply on Reddit" at bounding box center [1543, 127] width 37 height 7
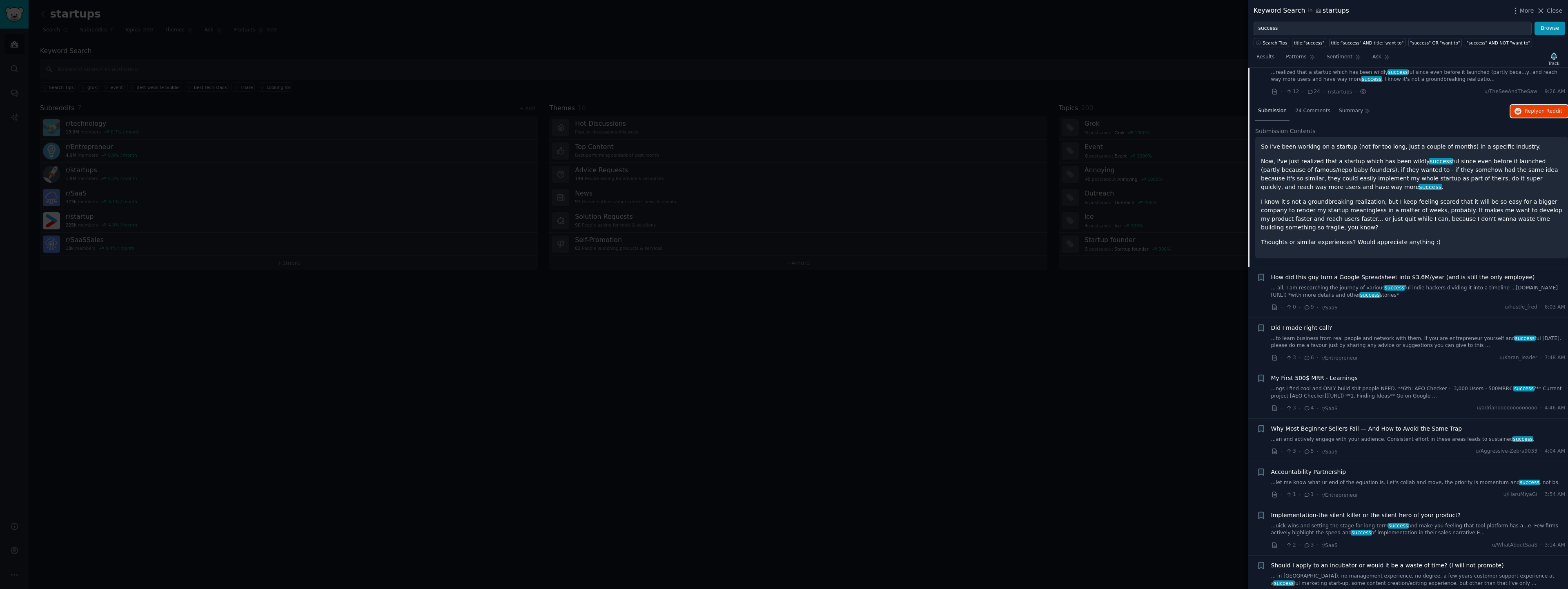
scroll to position [140, 0]
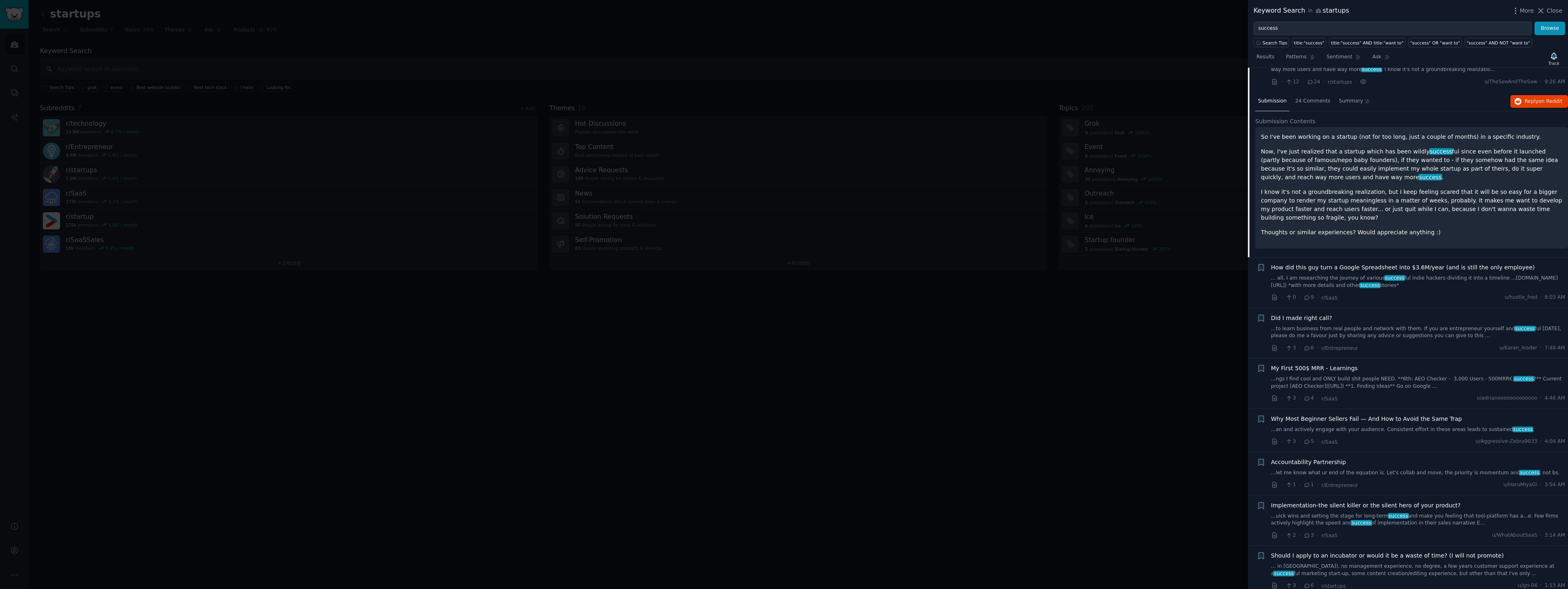
click at [1432, 327] on link "...to learn business from real people and network with them. If you are entrepr…" at bounding box center [1418, 333] width 294 height 15
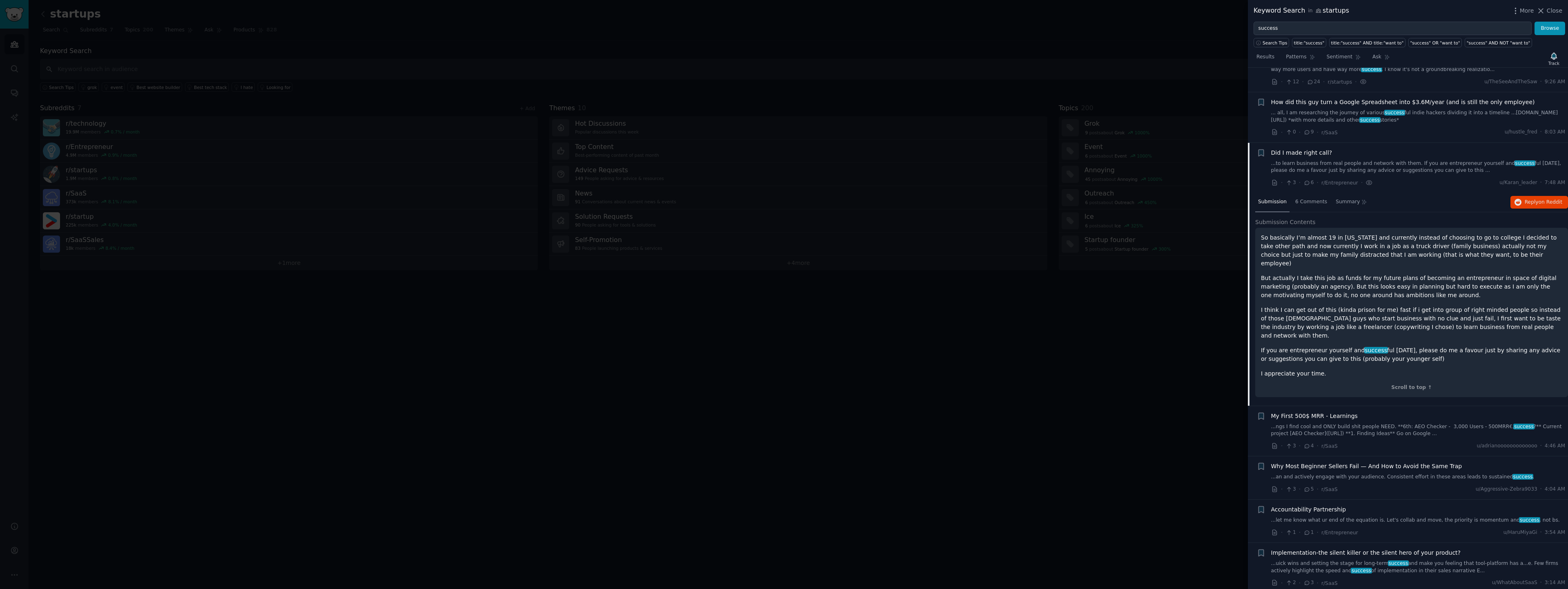
scroll to position [215, 0]
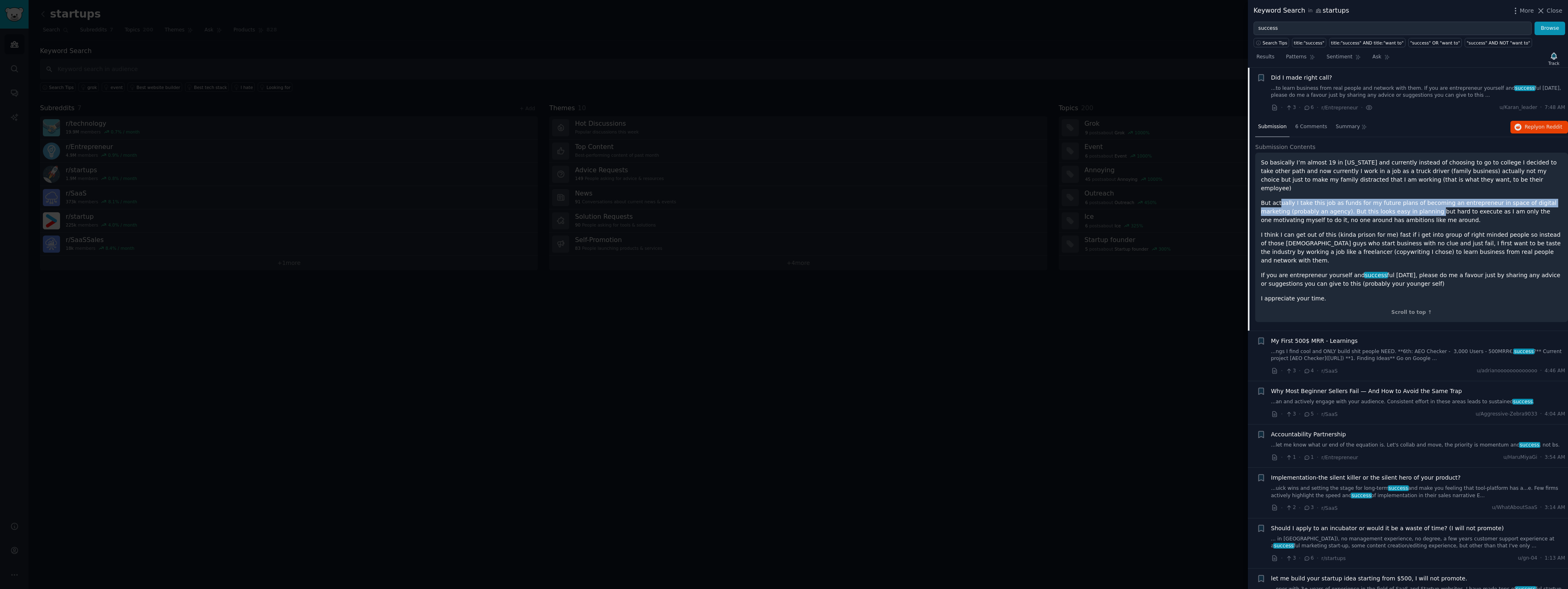
drag, startPoint x: 1402, startPoint y: 205, endPoint x: 1279, endPoint y: 193, distance: 123.6
click at [1279, 199] on p "But actually I take this job as funds for my future plans of becoming an entrep…" at bounding box center [1411, 212] width 301 height 26
click at [1278, 199] on p "But actually I take this job as funds for my future plans of becoming an entrep…" at bounding box center [1411, 212] width 301 height 26
drag, startPoint x: 1454, startPoint y: 218, endPoint x: 1250, endPoint y: 193, distance: 205.5
click at [1250, 193] on div "Submission 6 Comments Summary Reply on Reddit Submission Contents So basically …" at bounding box center [1408, 224] width 320 height 213
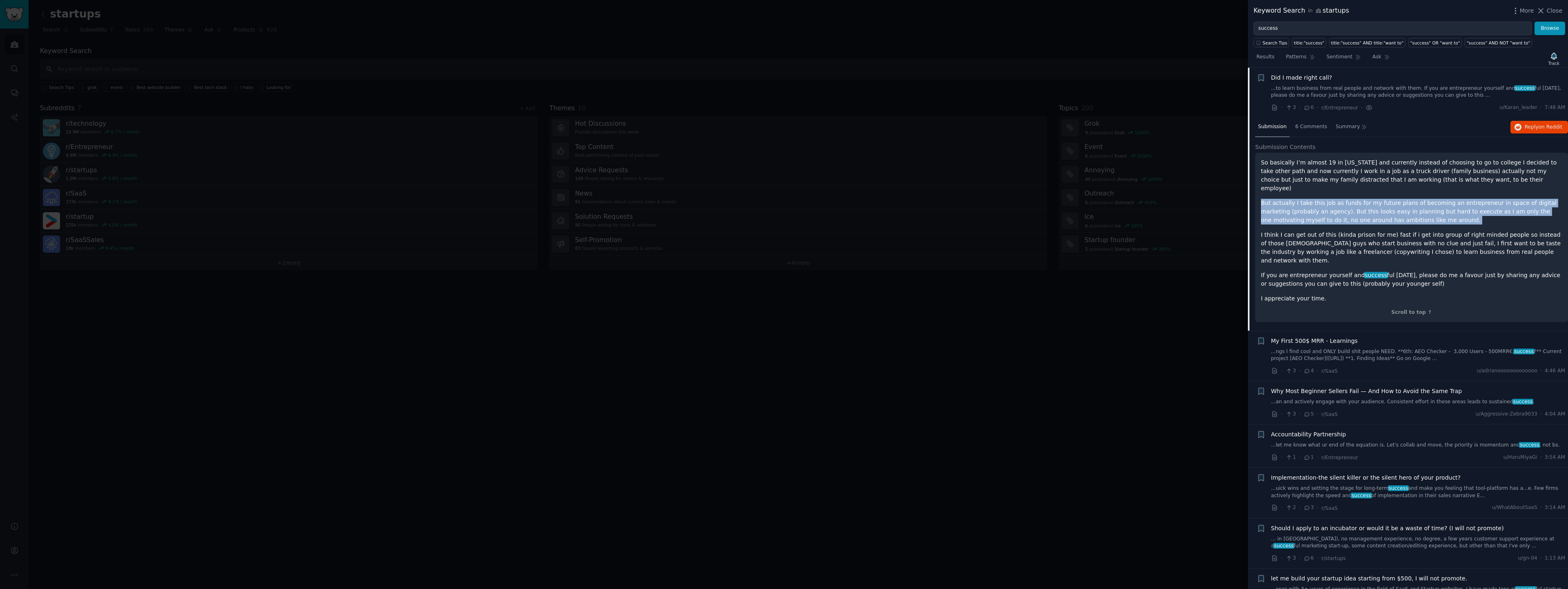
click at [1370, 217] on div "So basically I’m almost 19 in California and currently instead of choosing to g…" at bounding box center [1411, 230] width 301 height 145
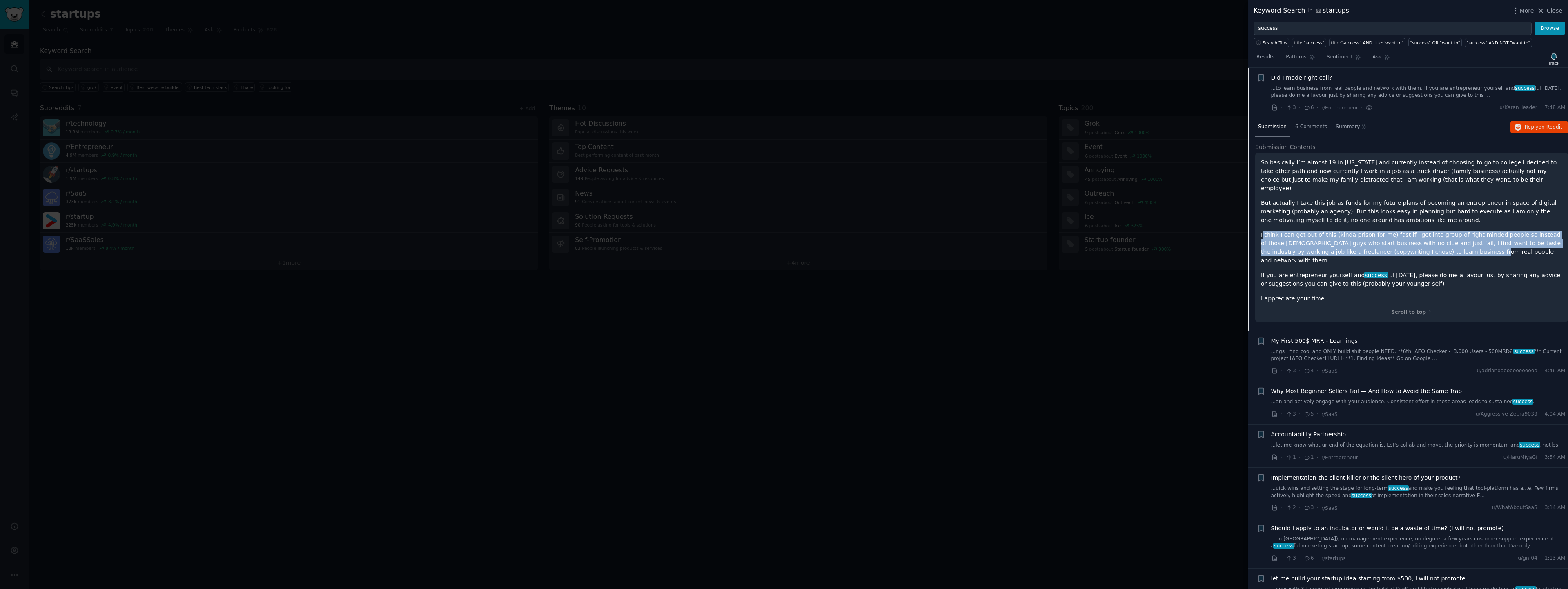
drag, startPoint x: 1426, startPoint y: 243, endPoint x: 1262, endPoint y: 226, distance: 164.9
click at [1262, 230] on p "I think I can get out of this (kinda prison for me) fast if i get into group of…" at bounding box center [1411, 247] width 301 height 34
drag, startPoint x: 1532, startPoint y: 244, endPoint x: 1258, endPoint y: 223, distance: 274.8
click at [1258, 223] on div "So basically I’m almost 19 in California and currently instead of choosing to g…" at bounding box center [1411, 238] width 313 height 170
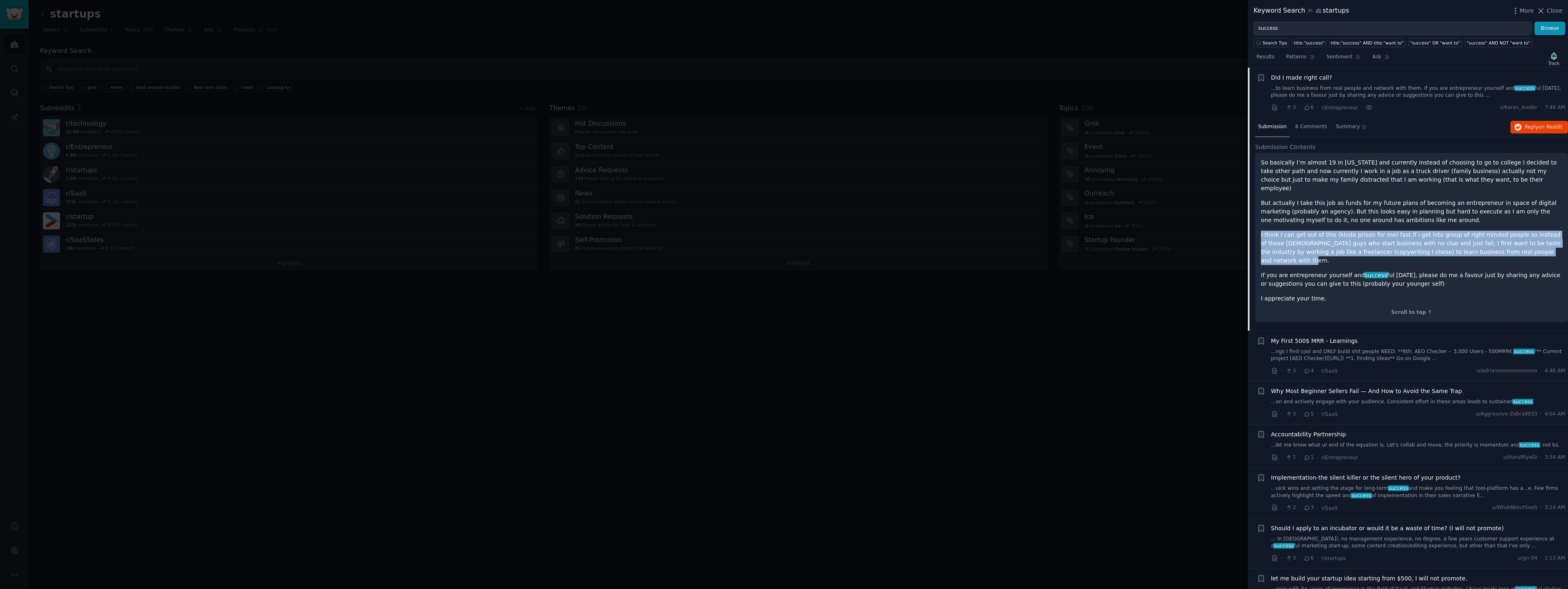
click at [1264, 230] on p "I think I can get out of this (kinda prison for me) fast if i get into group of…" at bounding box center [1411, 247] width 301 height 34
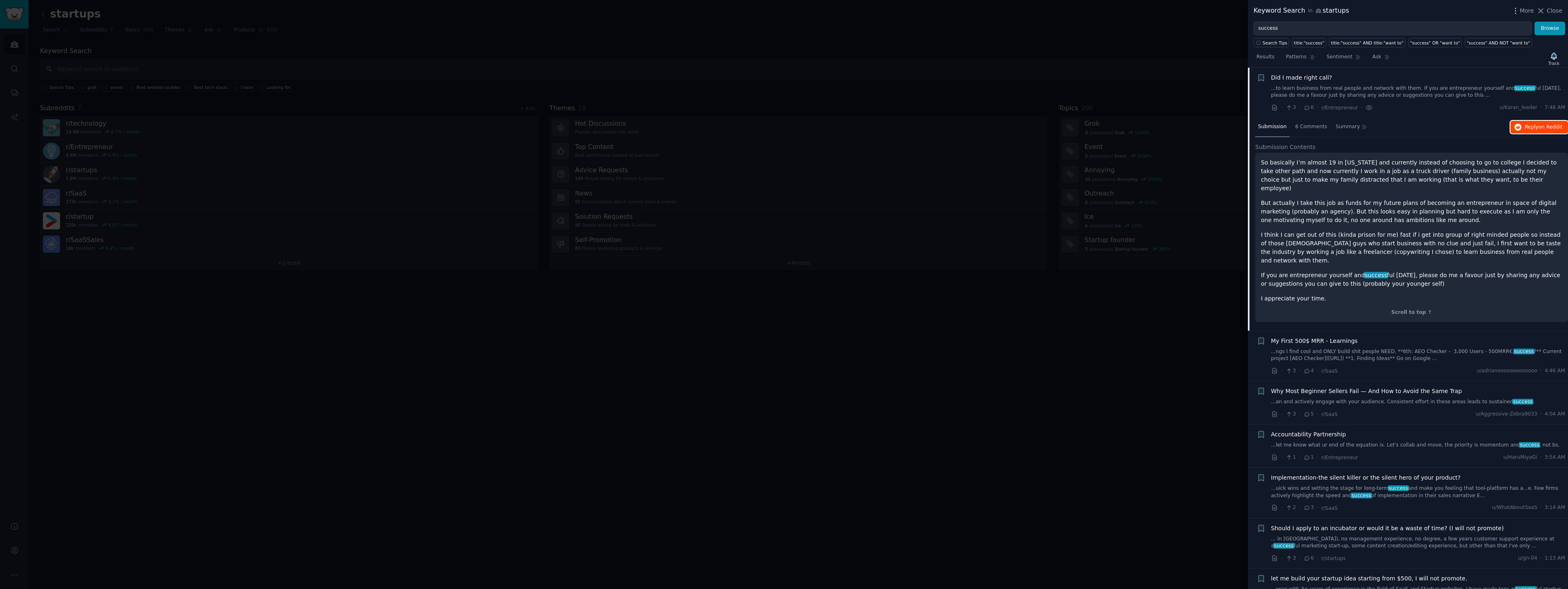
click at [1531, 129] on span "Reply on Reddit" at bounding box center [1543, 127] width 37 height 7
